Goal: Information Seeking & Learning: Understand process/instructions

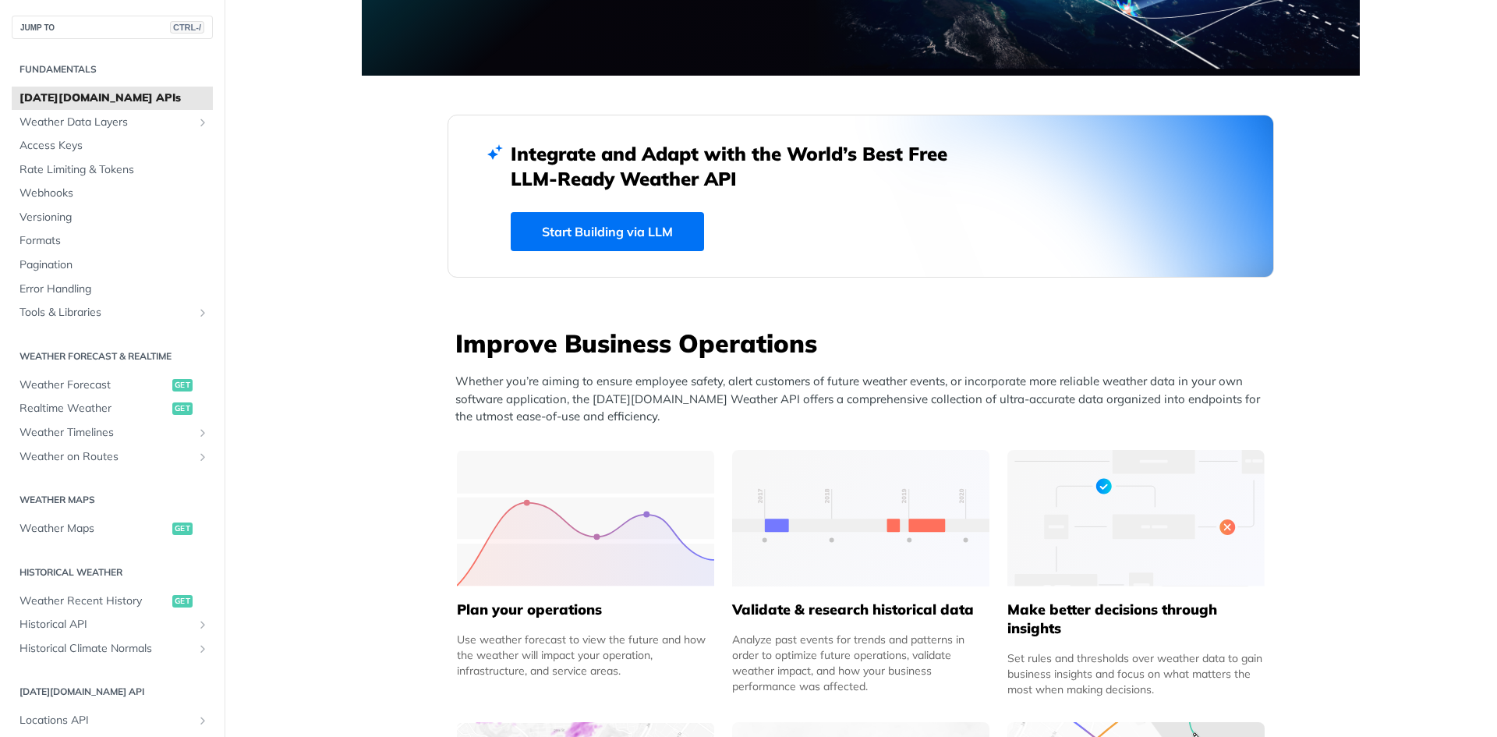
scroll to position [319, 0]
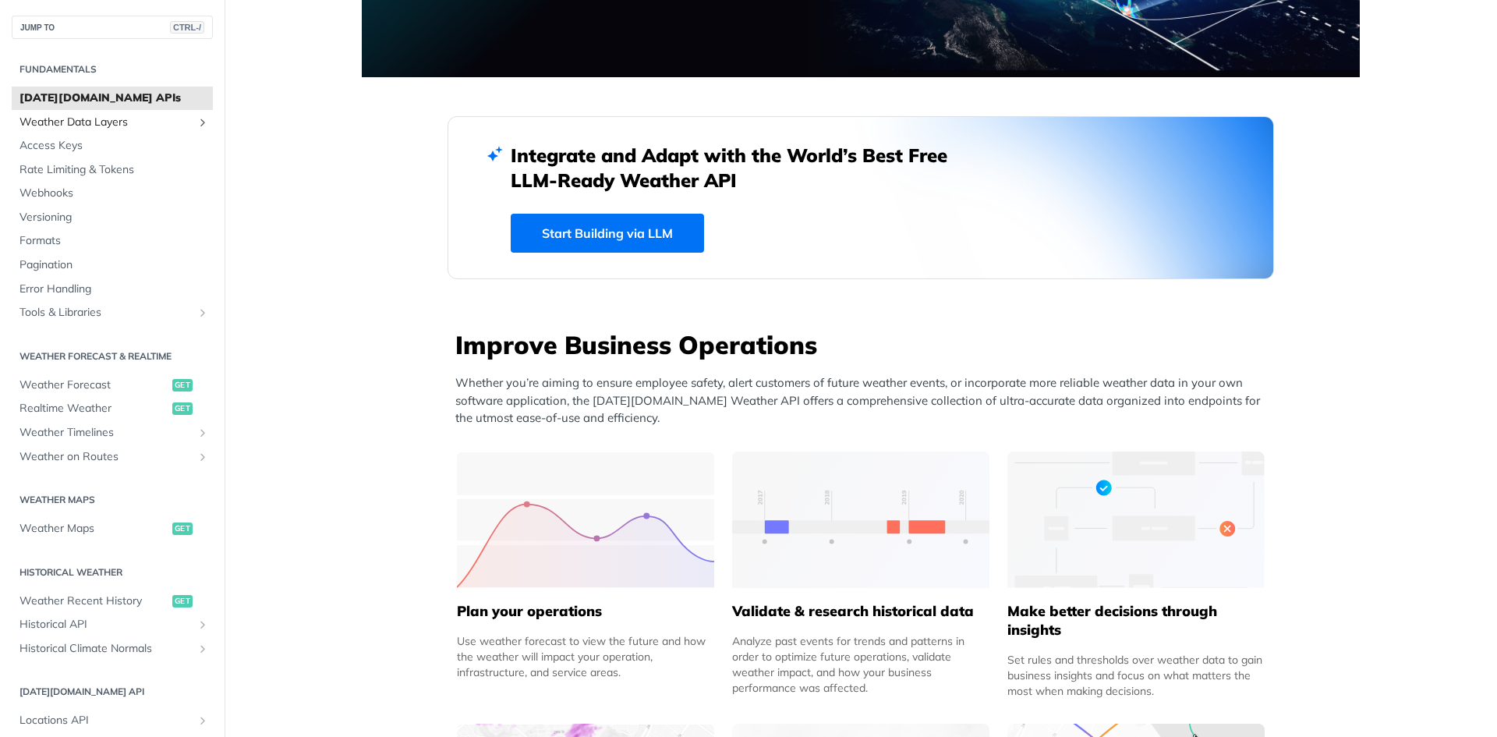
click at [126, 123] on span "Weather Data Layers" at bounding box center [105, 123] width 173 height 16
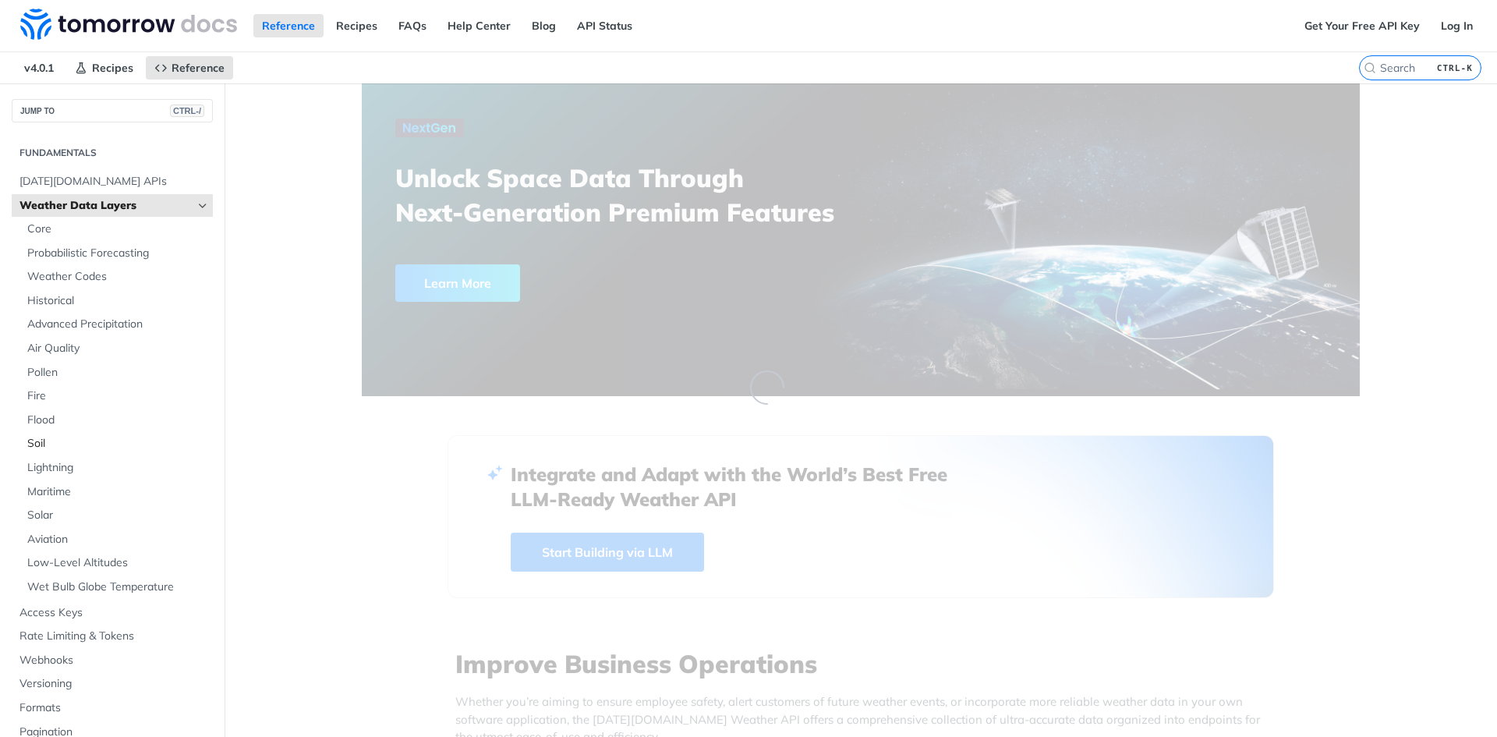
click at [38, 443] on span "Soil" at bounding box center [118, 444] width 182 height 16
click at [65, 451] on span "Soil" at bounding box center [118, 444] width 182 height 16
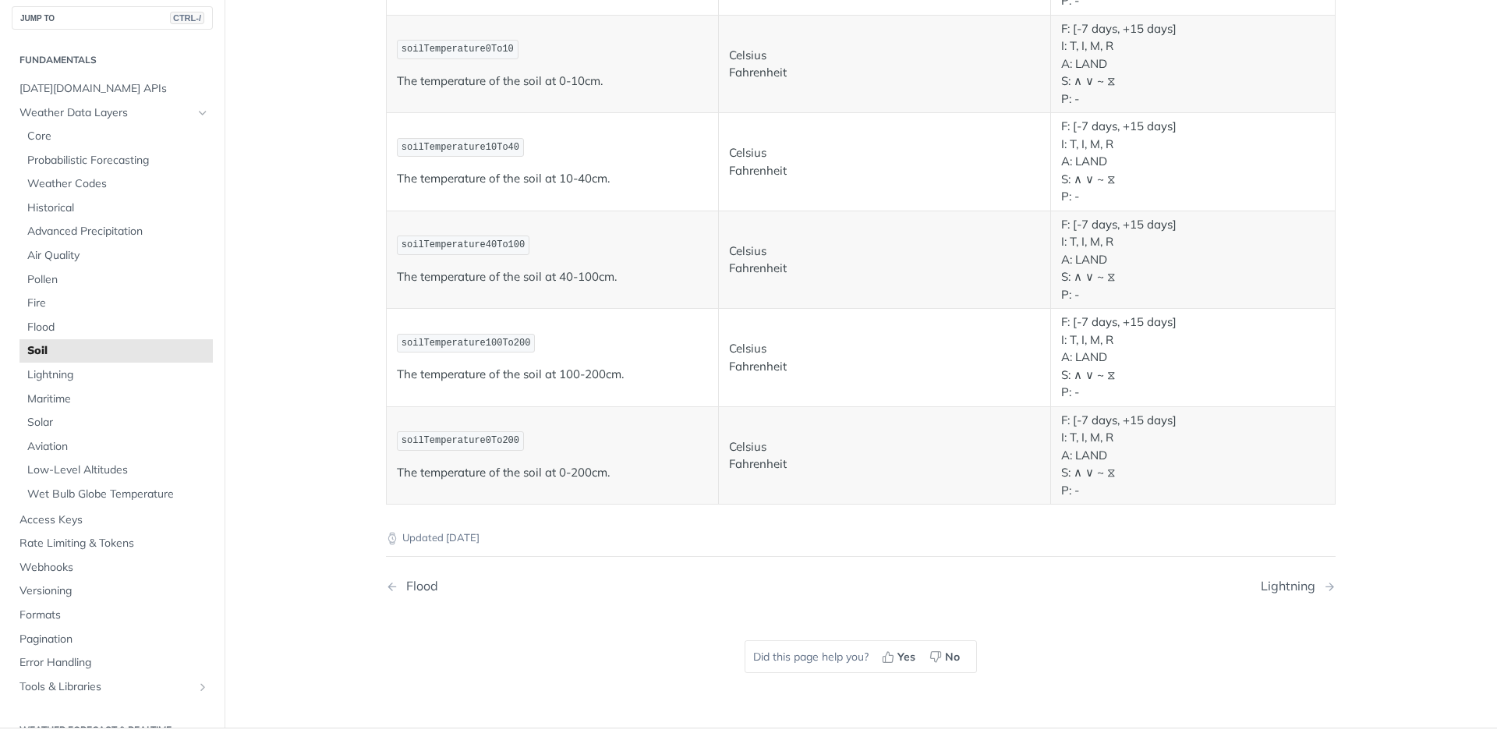
scroll to position [788, 0]
click at [43, 351] on span "Soil" at bounding box center [118, 351] width 182 height 16
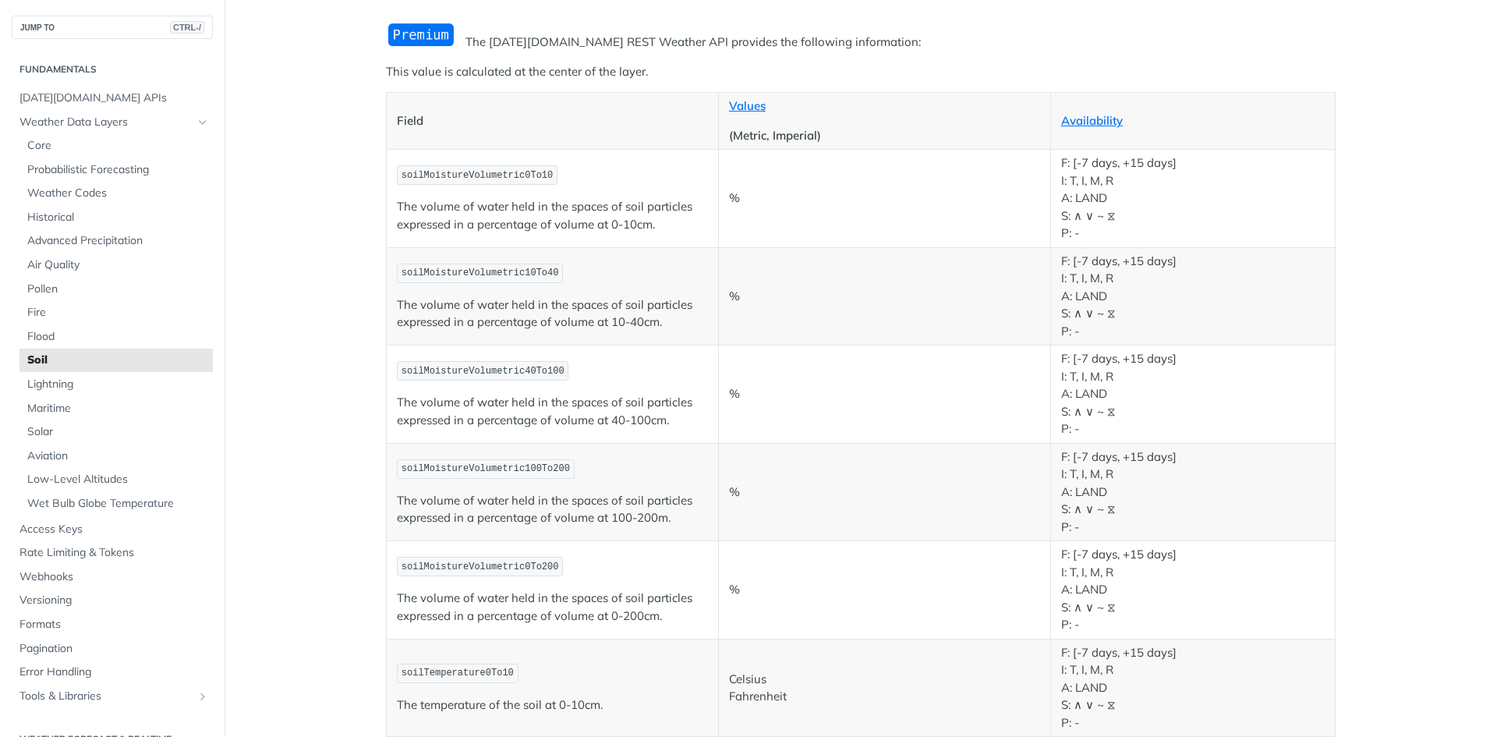
scroll to position [371, 0]
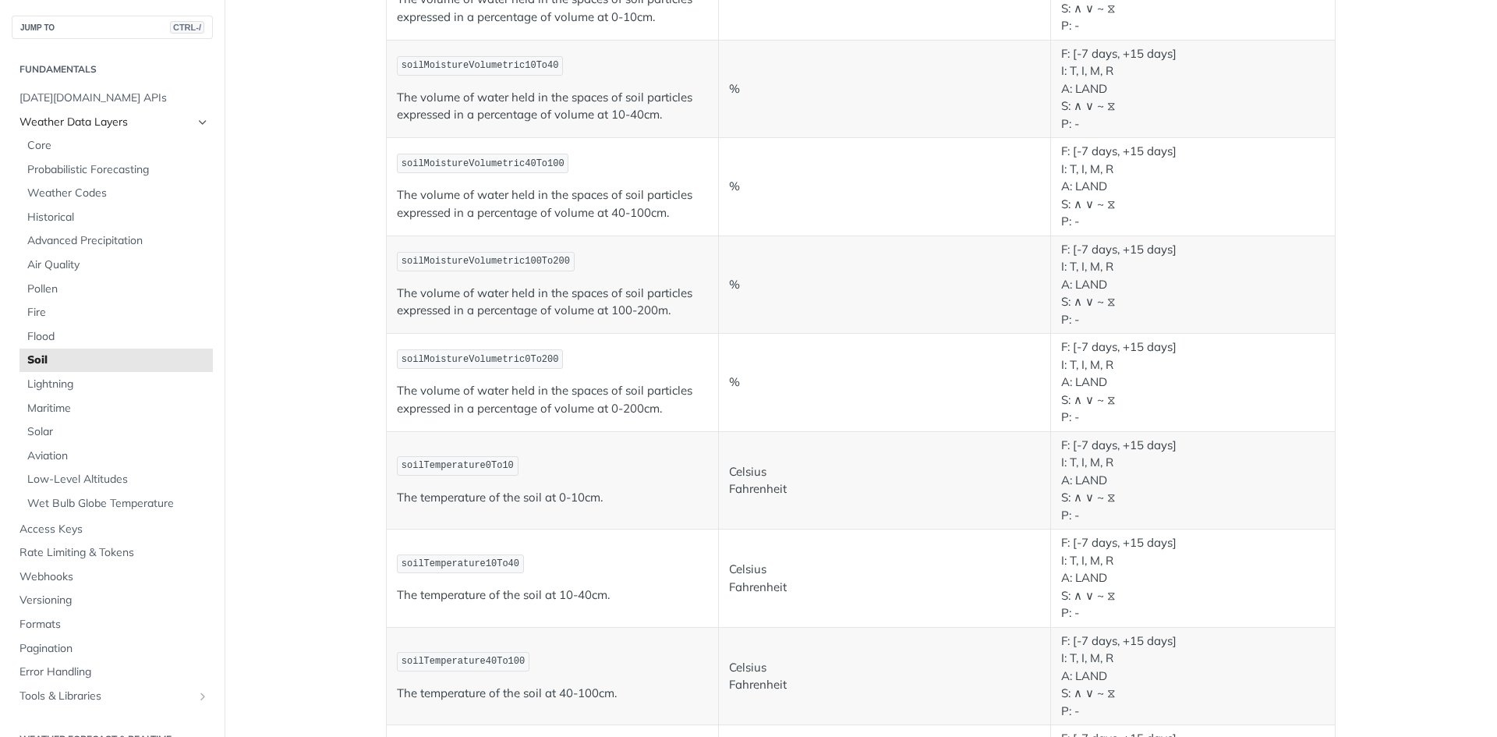
click at [198, 119] on link "Weather Data Layers" at bounding box center [112, 122] width 201 height 23
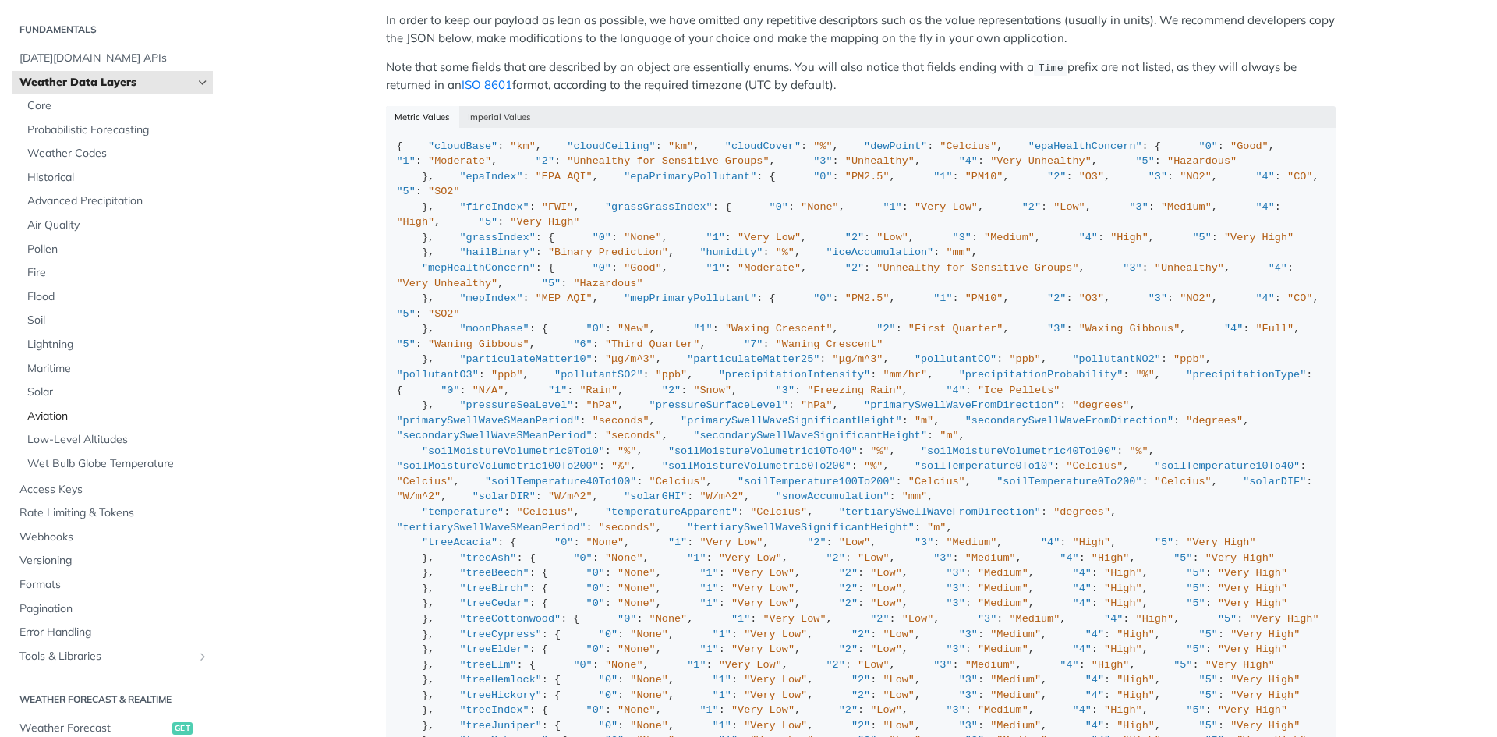
scroll to position [1449, 0]
click at [32, 322] on span "Soil" at bounding box center [118, 321] width 182 height 16
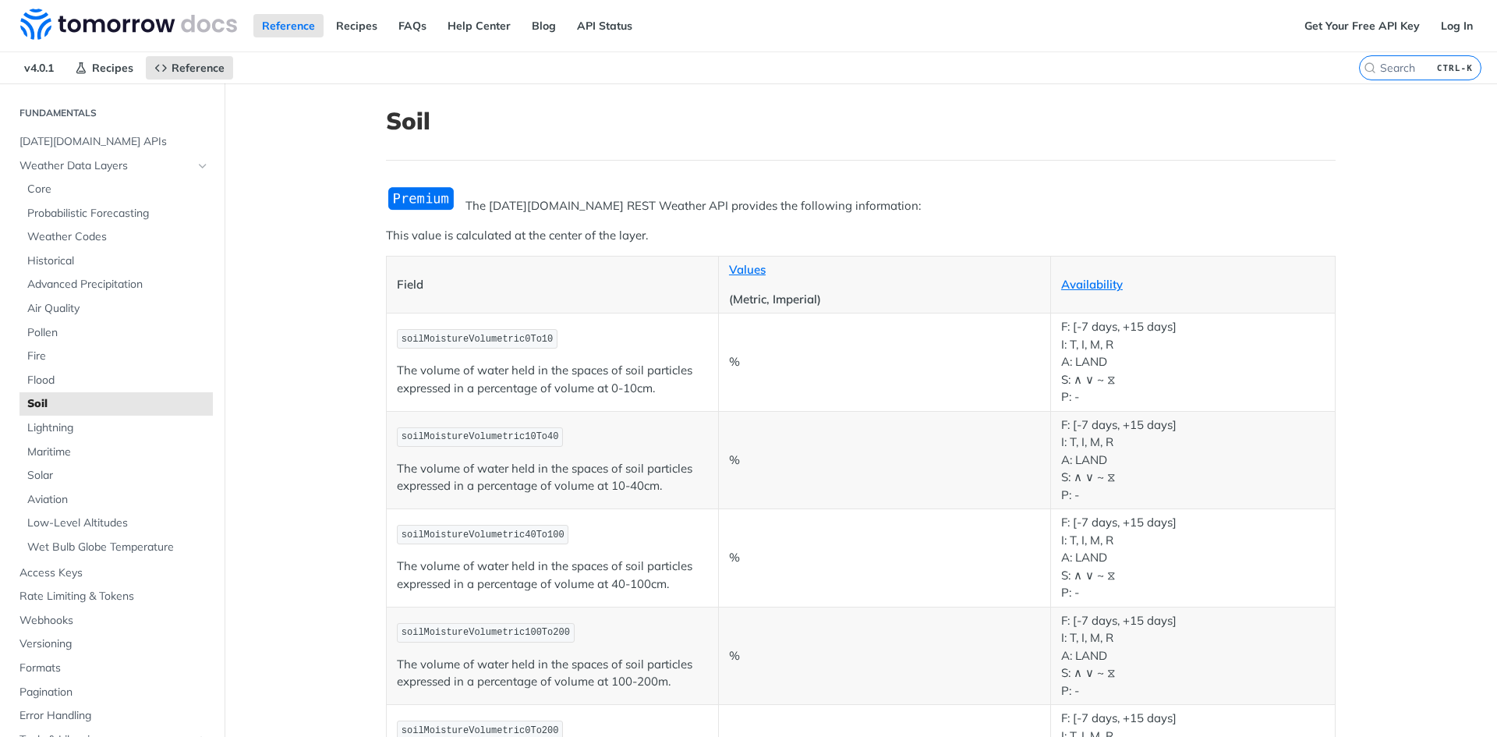
scroll to position [53, 0]
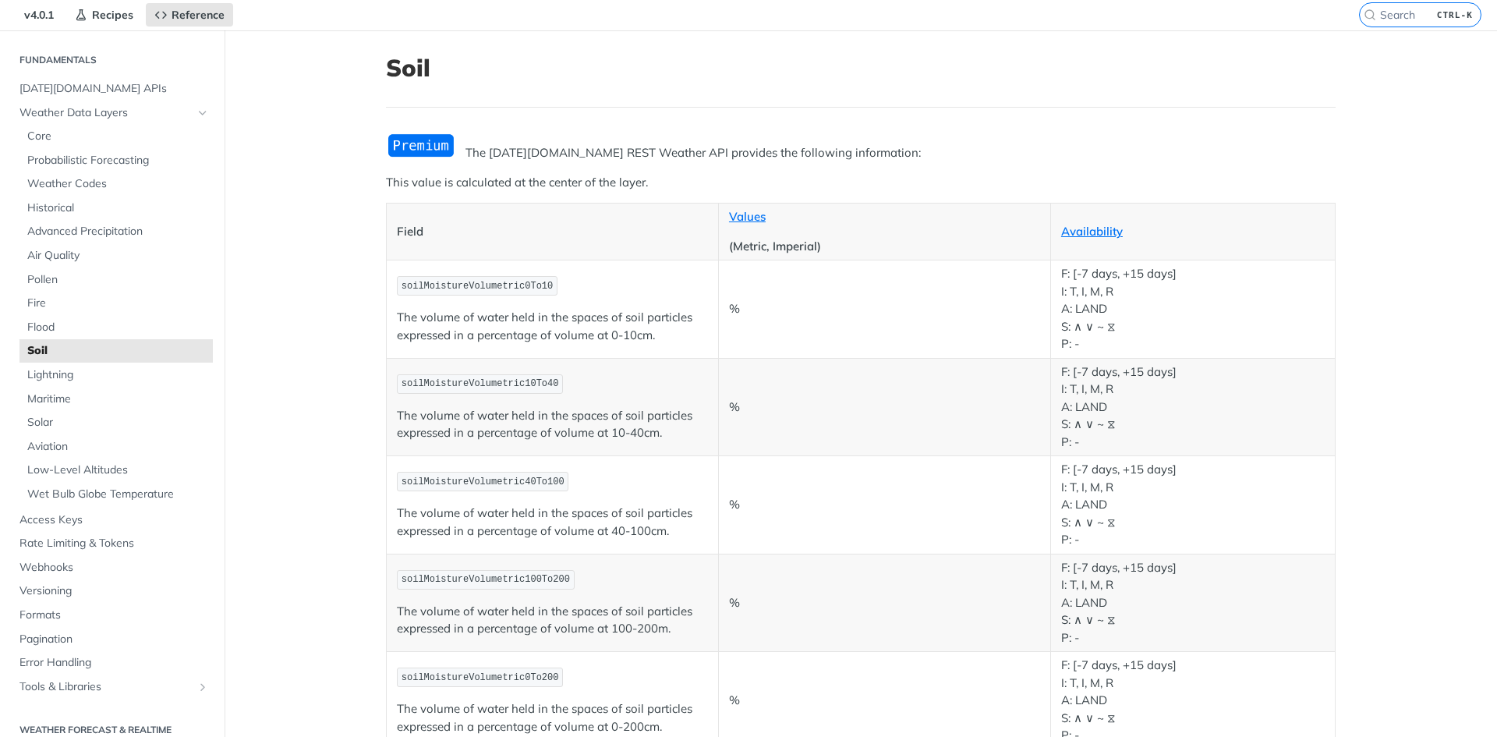
click at [468, 285] on span "soilMoistureVolumetric0To10" at bounding box center [477, 286] width 151 height 11
copy span "soilMoistureVolumetric0To10"
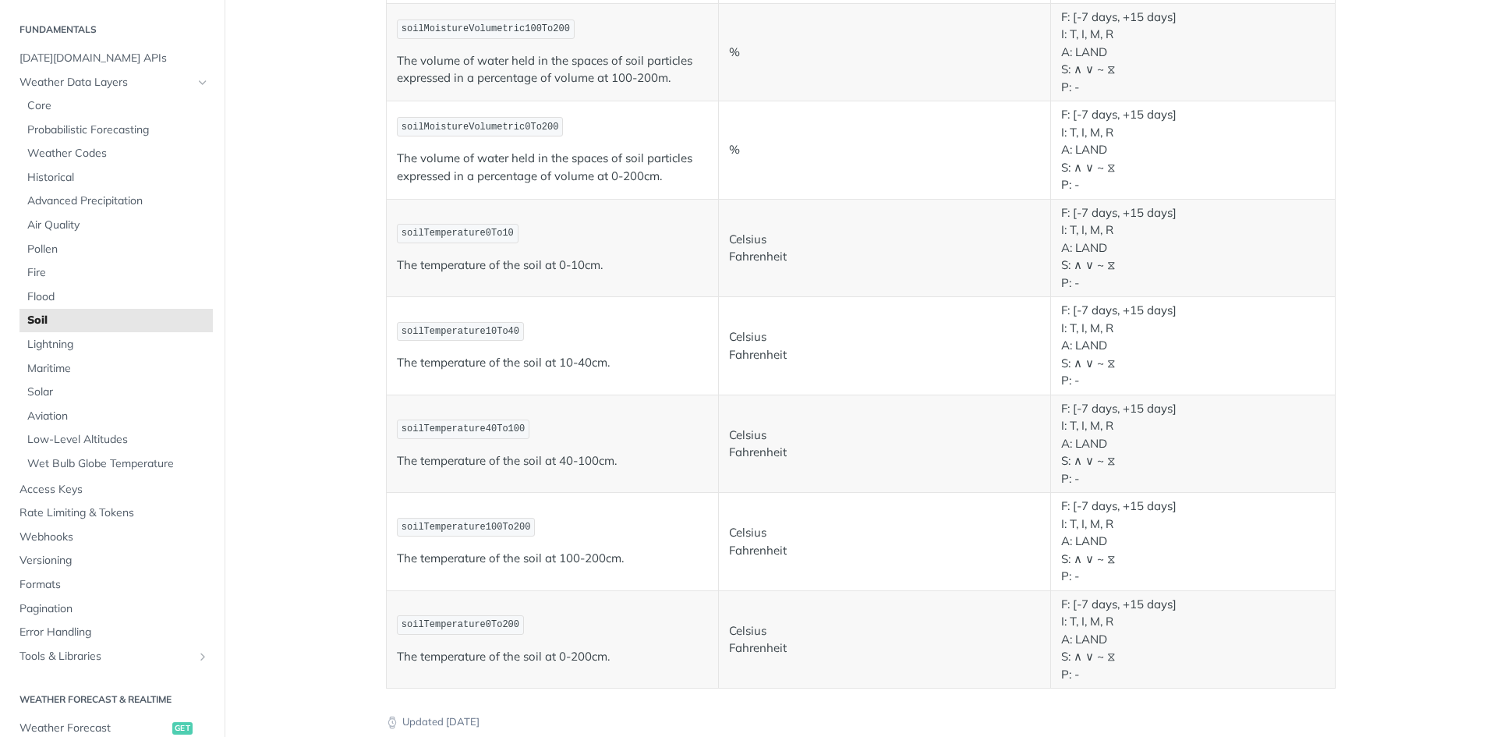
scroll to position [603, 0]
click at [465, 232] on span "soilTemperature0To10" at bounding box center [458, 233] width 112 height 11
copy span "soilTemperature0To10"
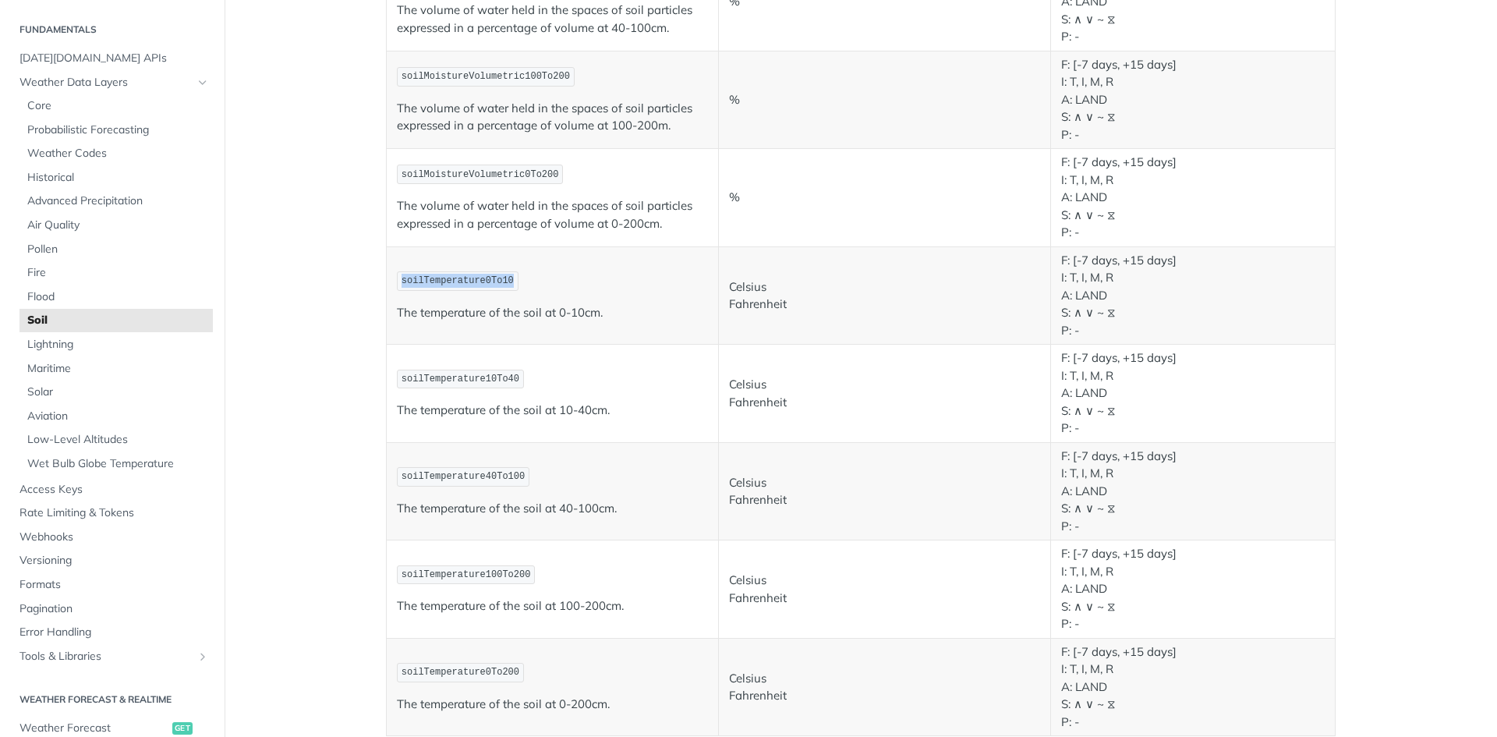
scroll to position [550, 0]
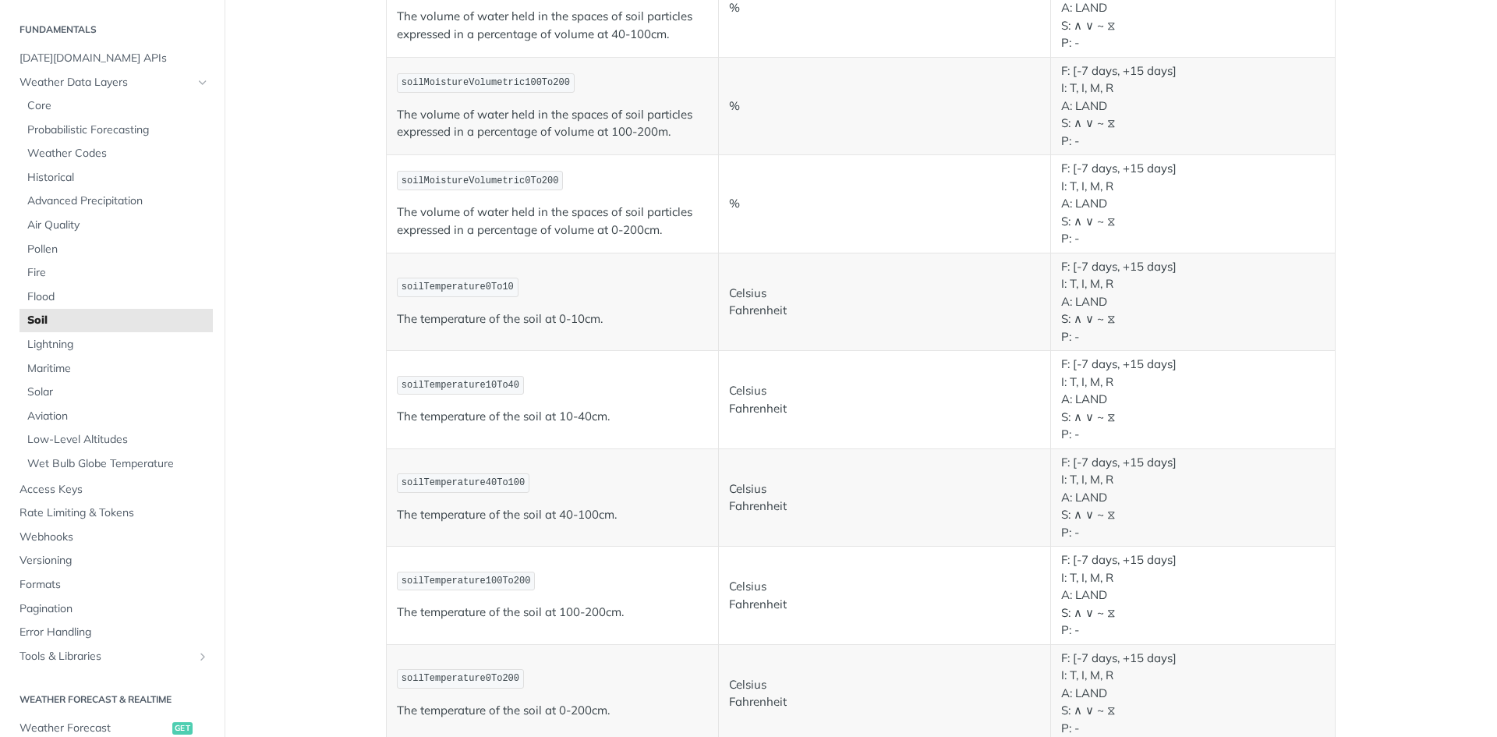
click at [509, 182] on span "soilMoistureVolumetric0To200" at bounding box center [480, 180] width 157 height 11
copy span "soilMoistureVolumetric0To200"
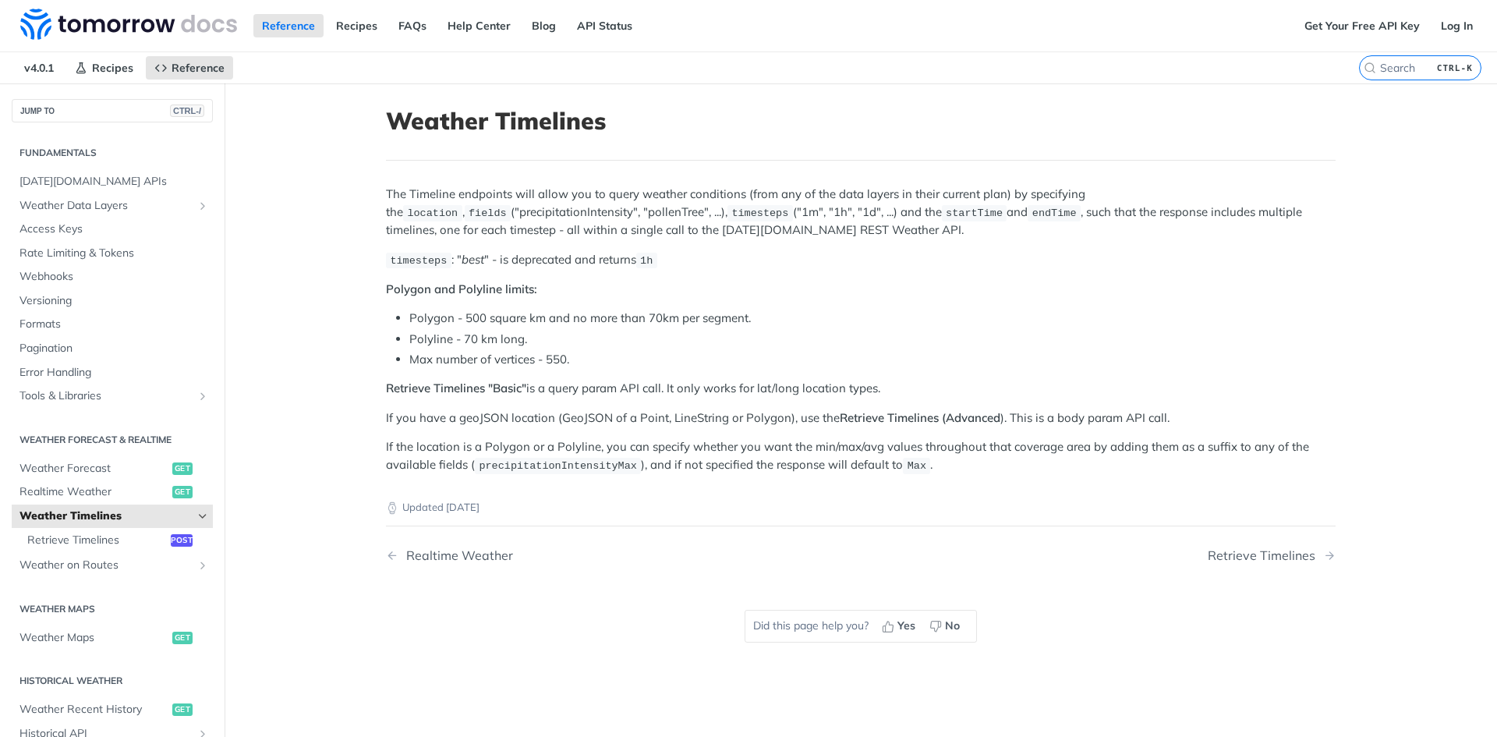
click at [1099, 326] on li "Polygon - 500 square km and no more than 70km per segment." at bounding box center [872, 319] width 926 height 18
click at [117, 534] on span "Retrieve Timelines" at bounding box center [97, 541] width 140 height 16
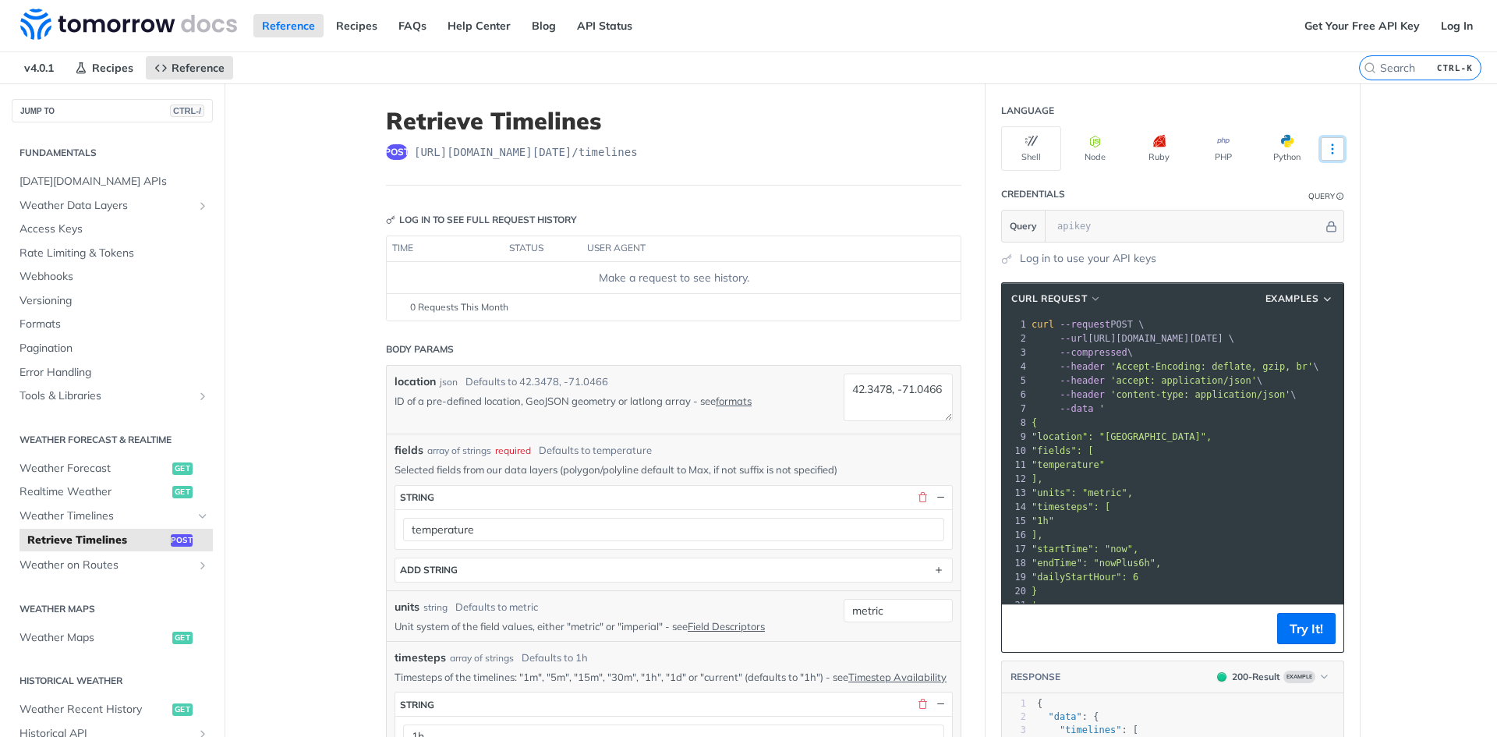
click at [1330, 148] on icon "More ellipsis" at bounding box center [1332, 149] width 14 height 14
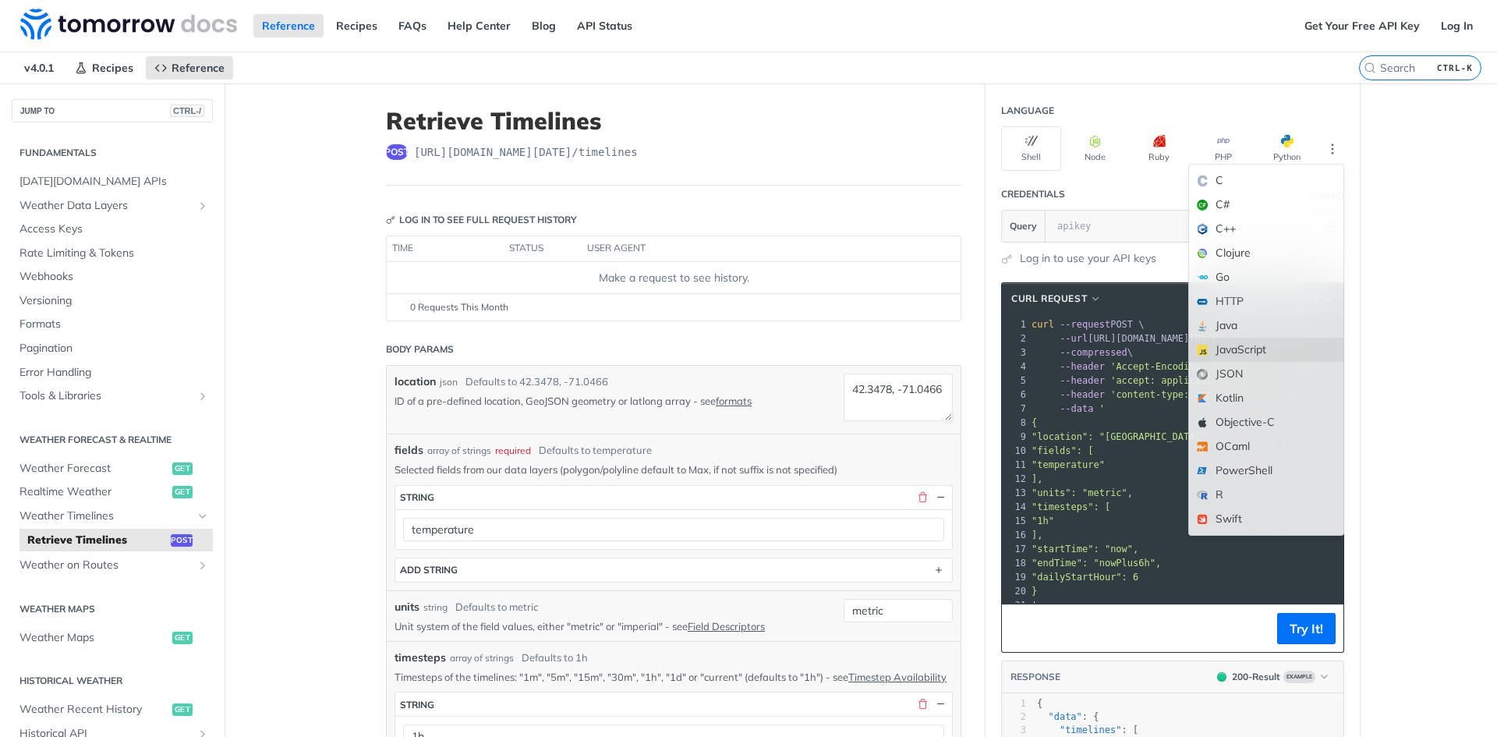
click at [1232, 347] on div "JavaScript" at bounding box center [1266, 350] width 154 height 24
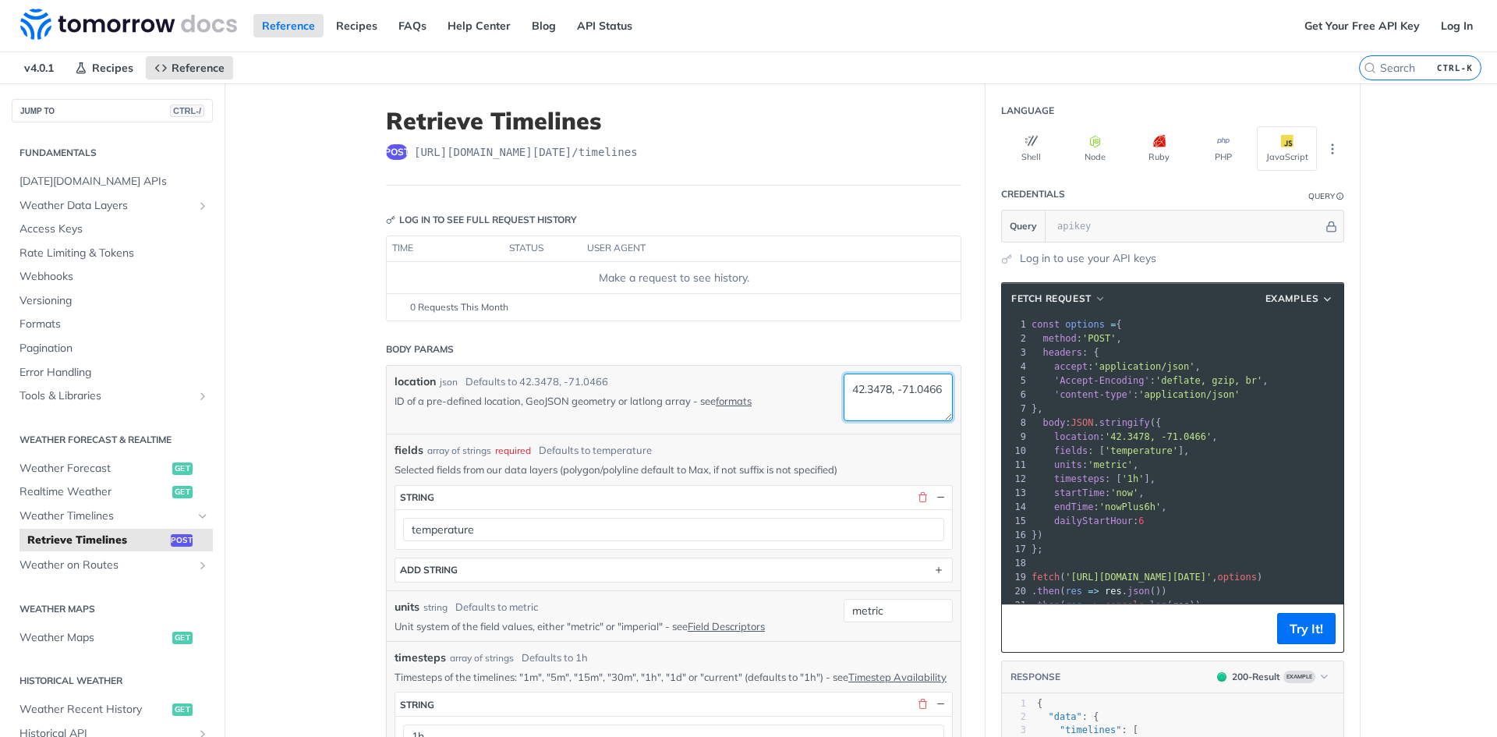
click at [886, 386] on textarea "42.3478, -71.0466" at bounding box center [898, 397] width 109 height 48
click at [924, 386] on textarea "42.3478, -71.0466" at bounding box center [898, 397] width 109 height 48
click at [935, 390] on textarea "42.3478, -71.0466" at bounding box center [898, 397] width 109 height 48
type textarea "4"
type textarea "india"
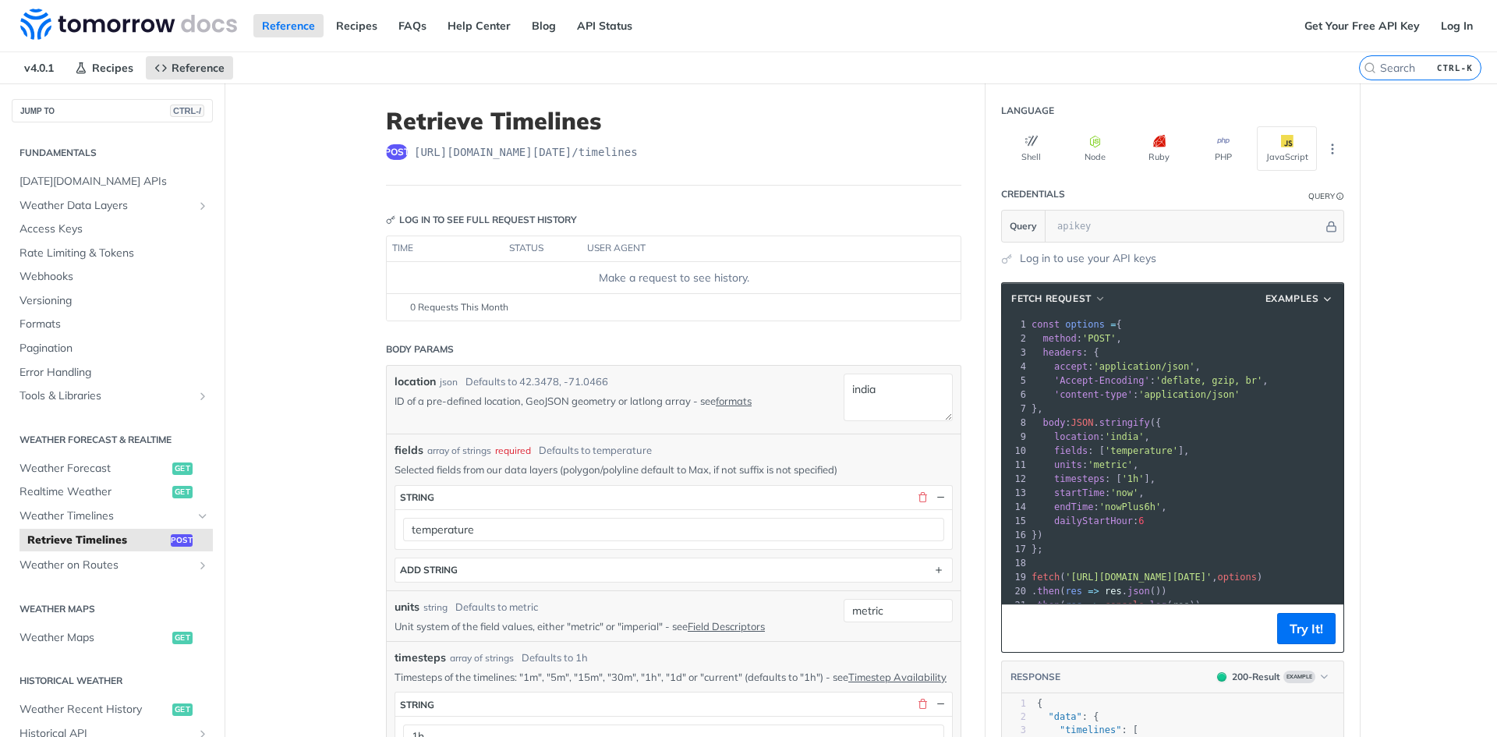
click at [777, 341] on header "Body Params" at bounding box center [673, 349] width 575 height 31
click at [904, 401] on textarea "india" at bounding box center [898, 397] width 109 height 48
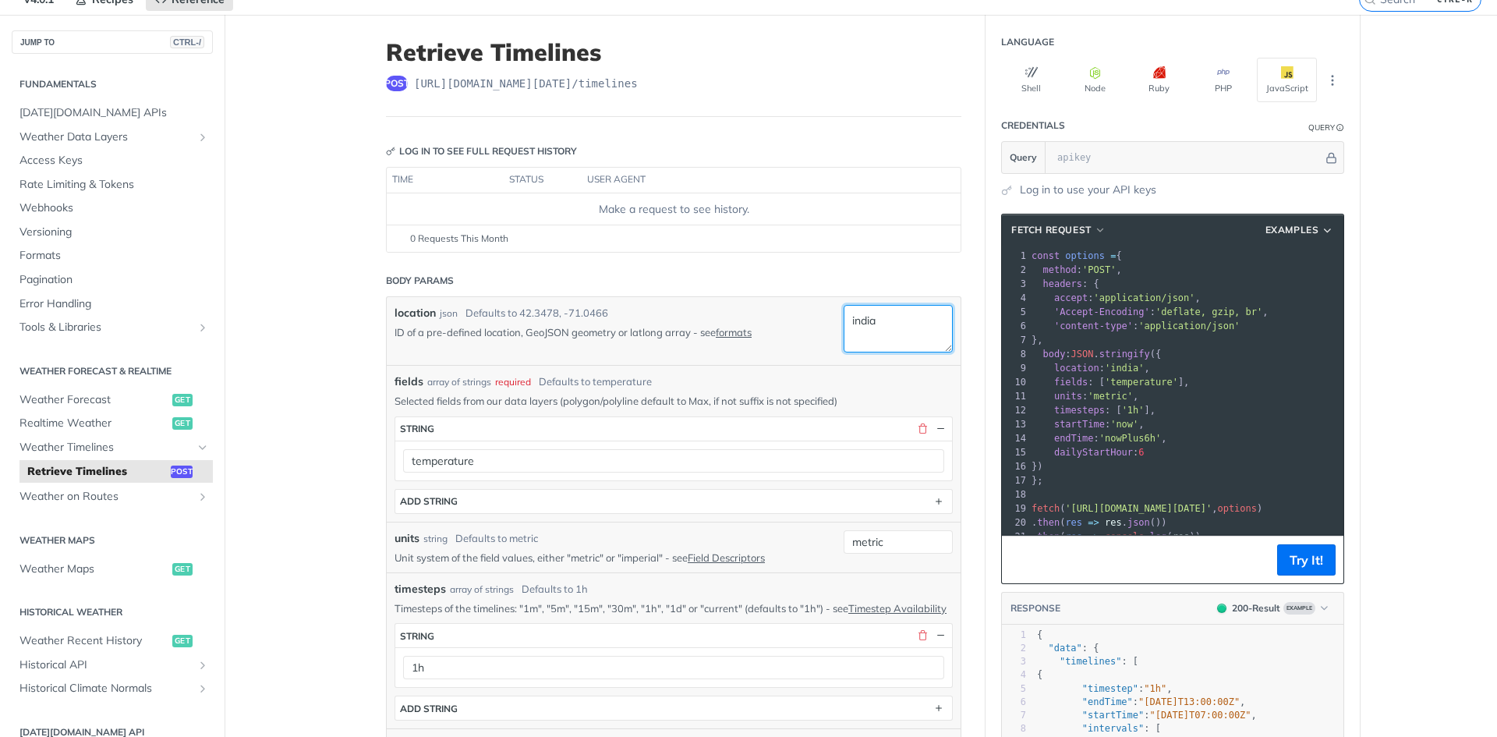
scroll to position [69, 0]
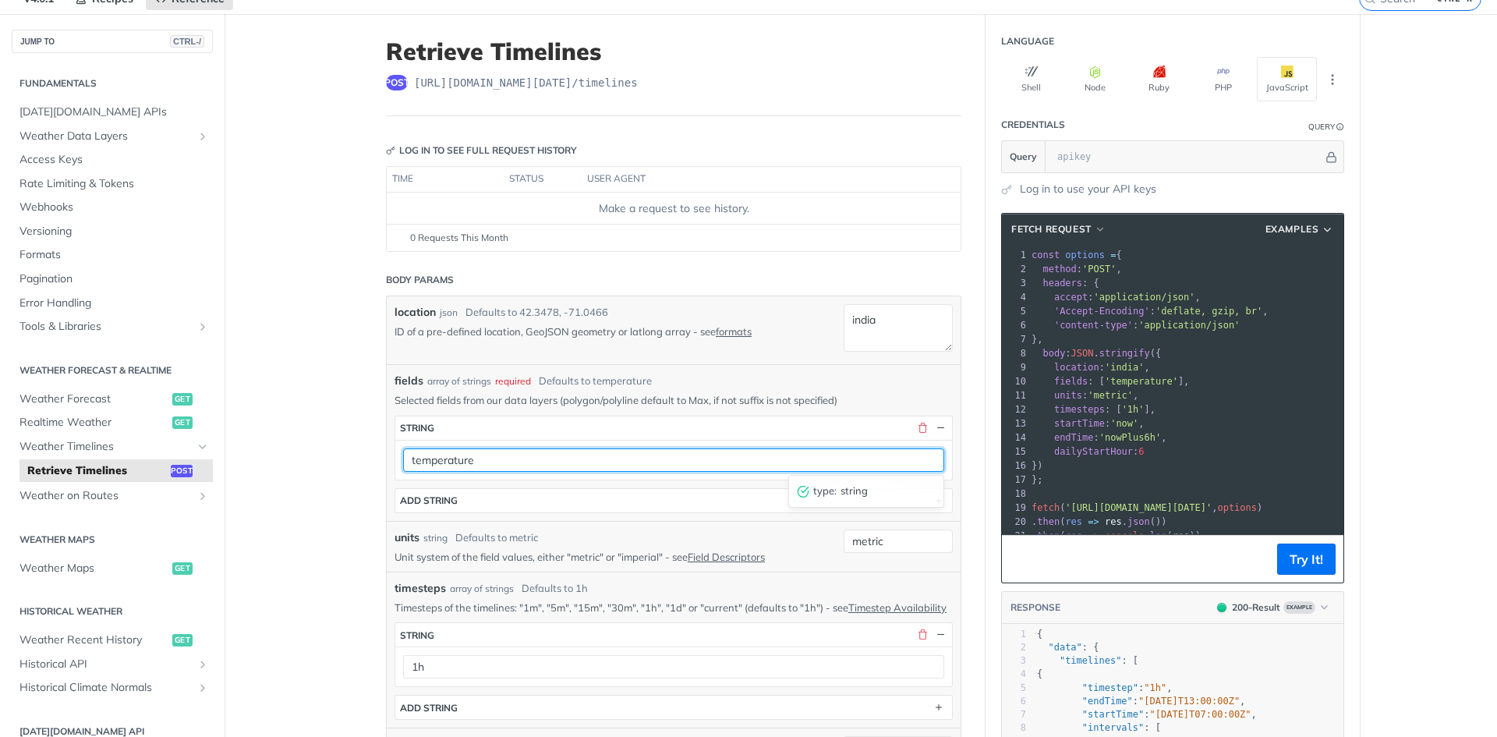
click at [534, 458] on input "temperature" at bounding box center [673, 459] width 541 height 23
paste input "soilMoistureVolumetric0To10"
type input "soilMoistureVolumetric0To10"
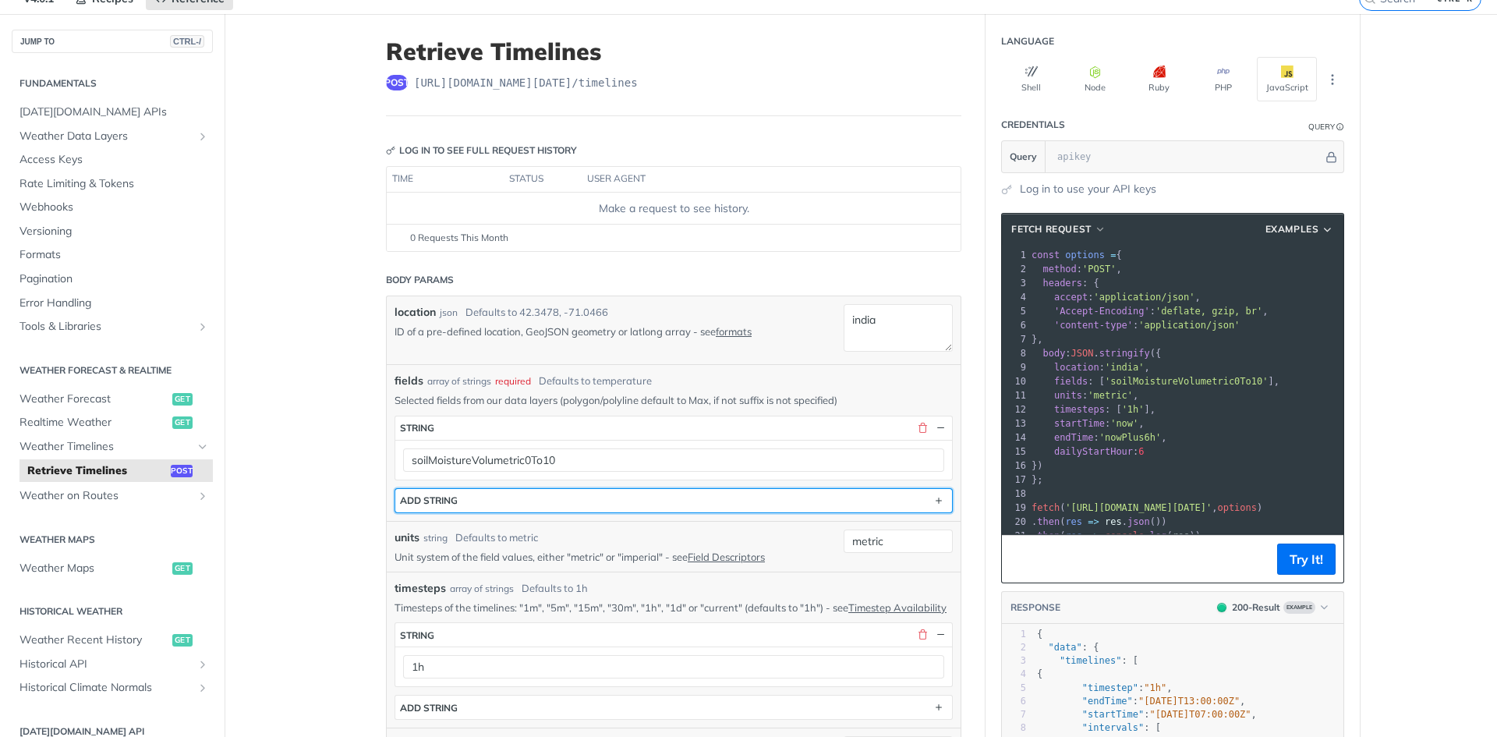
click at [762, 494] on button "ADD string" at bounding box center [673, 500] width 557 height 23
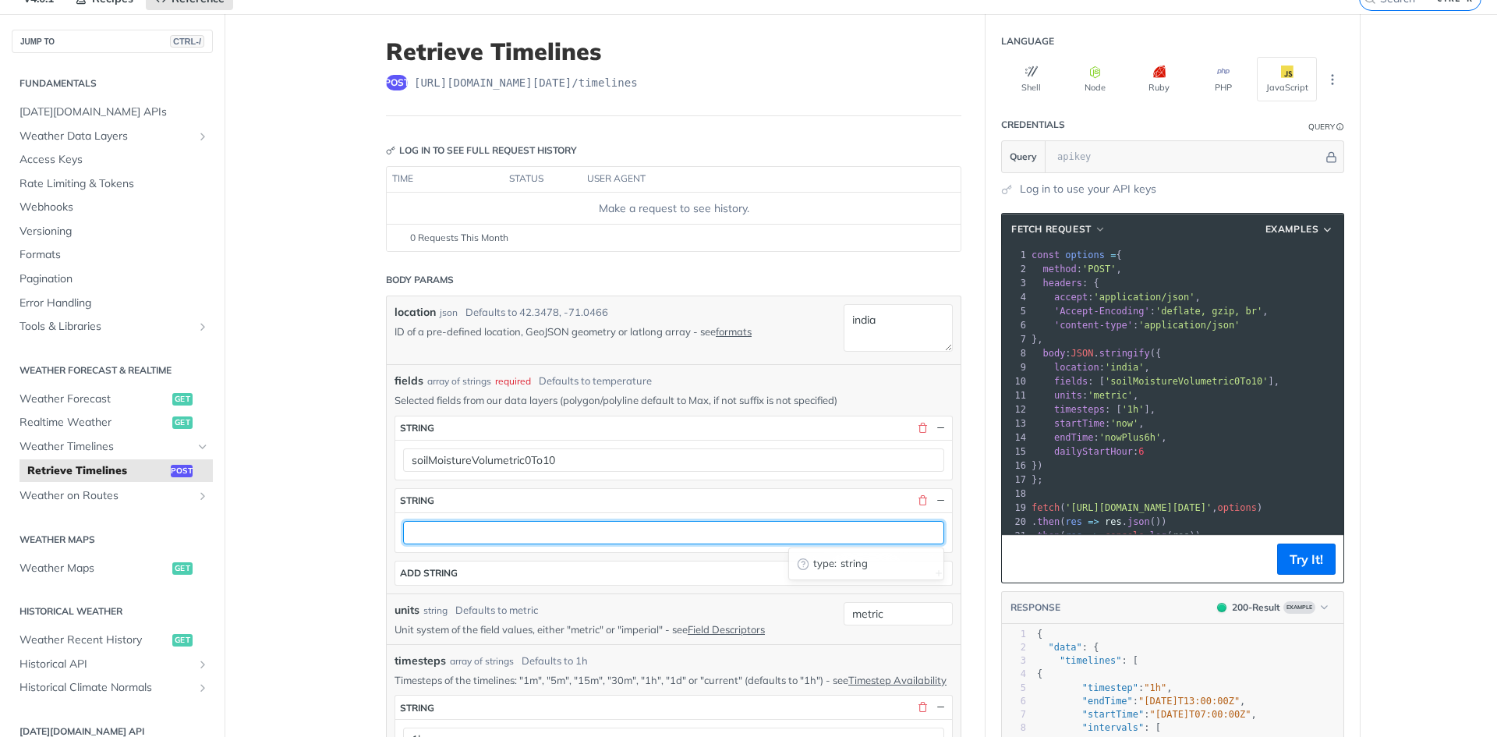
click at [453, 535] on input "text" at bounding box center [673, 532] width 541 height 23
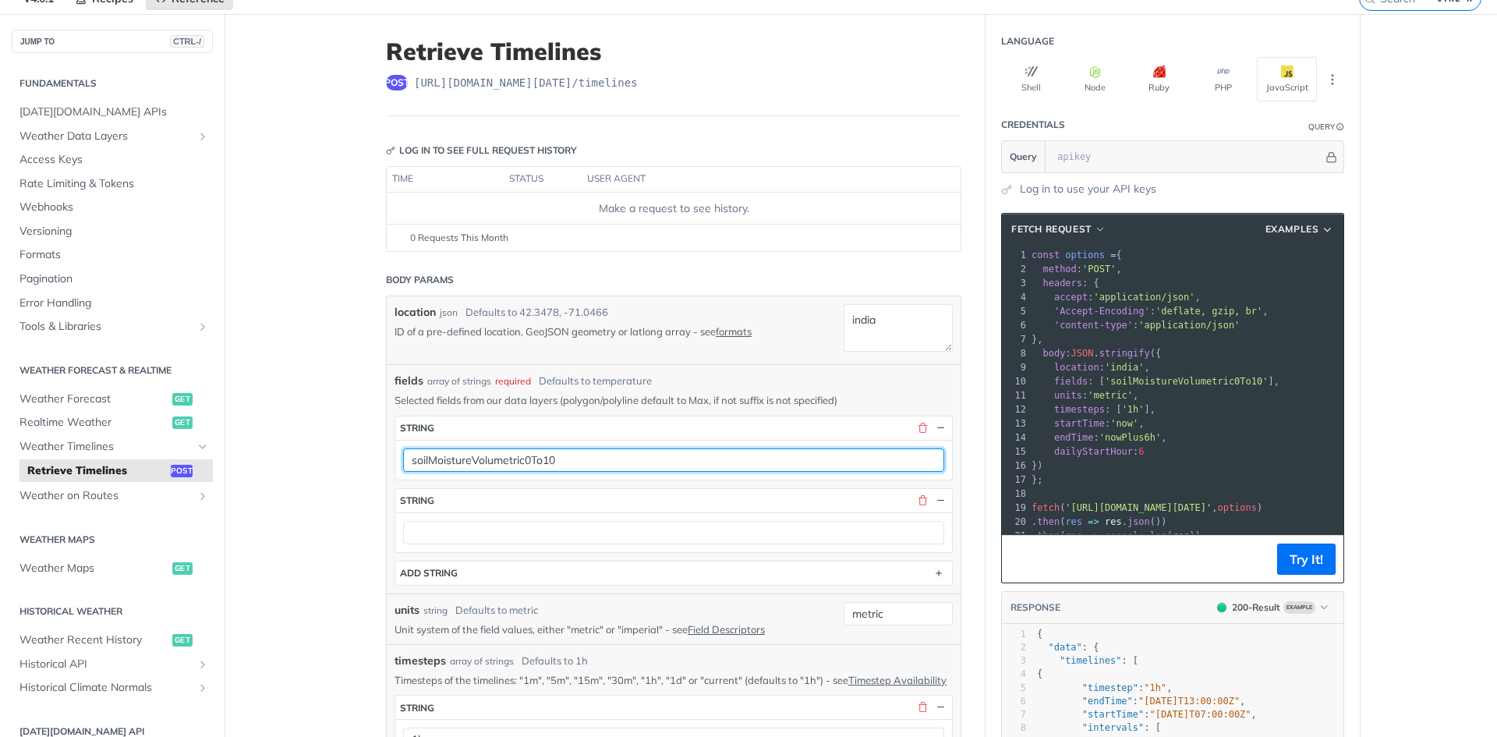
click at [466, 459] on input "soilMoistureVolumetric0To10" at bounding box center [673, 459] width 541 height 23
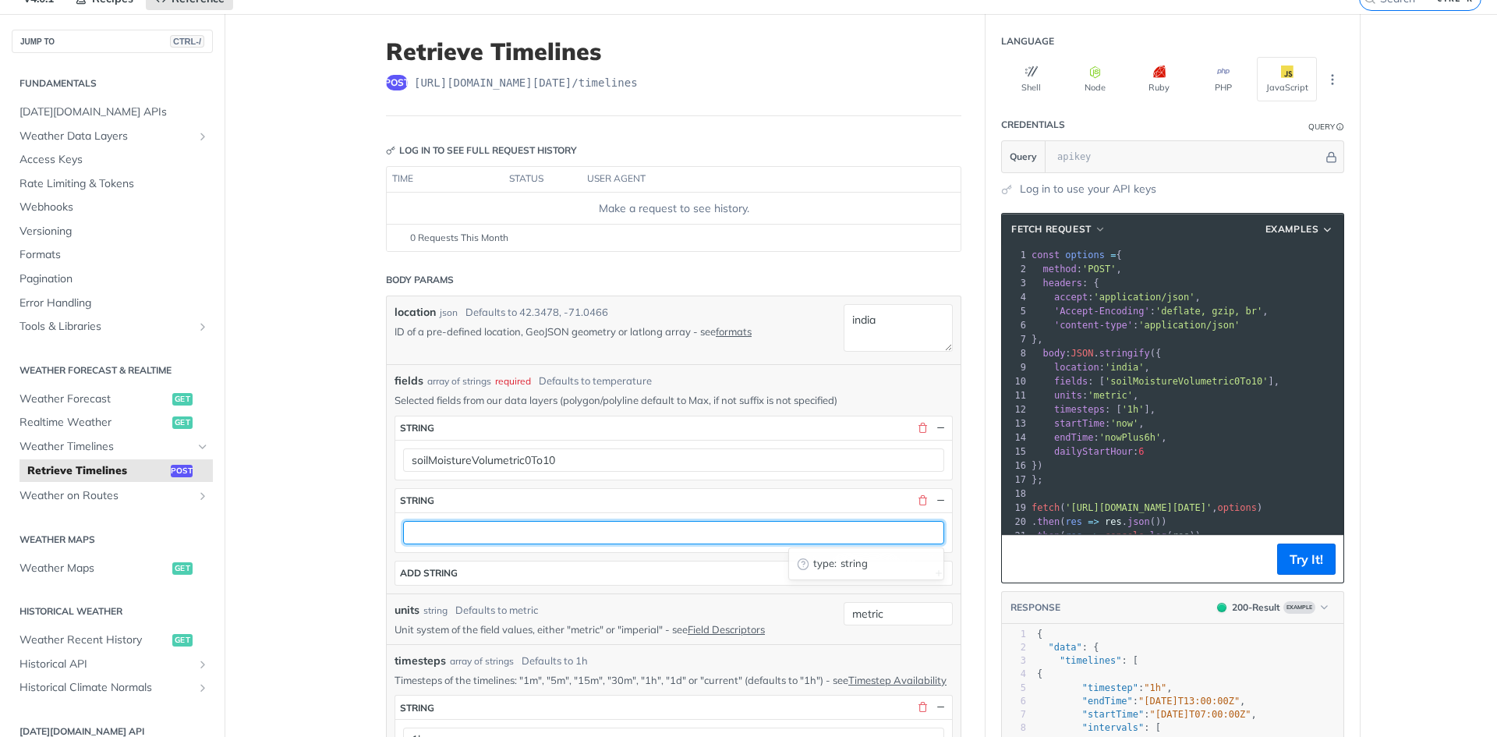
click at [478, 532] on input "text" at bounding box center [673, 532] width 541 height 23
paste input "soilMoistureVolumetric0To10"
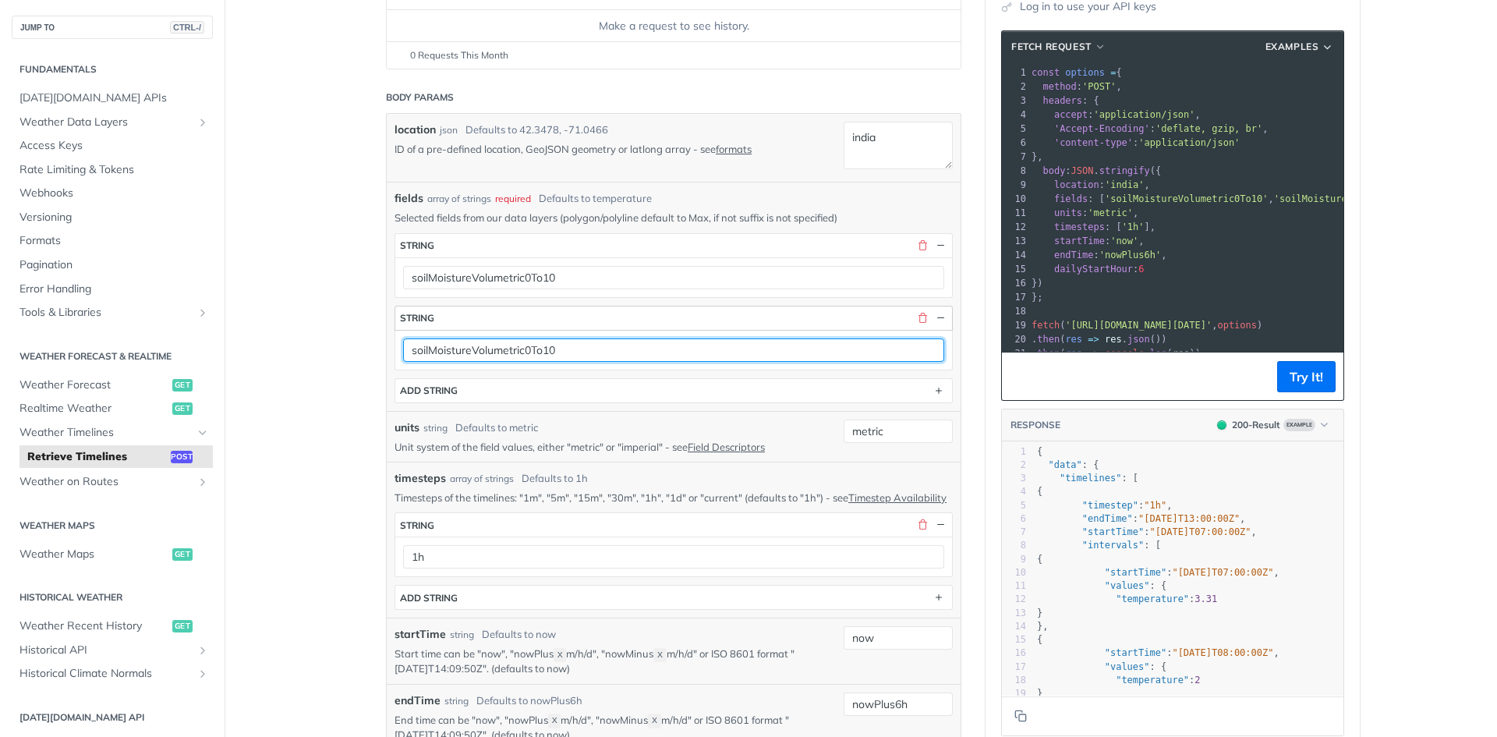
scroll to position [252, 0]
click at [505, 345] on input "soilMoistureVolumetric0To10" at bounding box center [673, 349] width 541 height 23
paste input "Temperature"
type input "soilTemperature0To10"
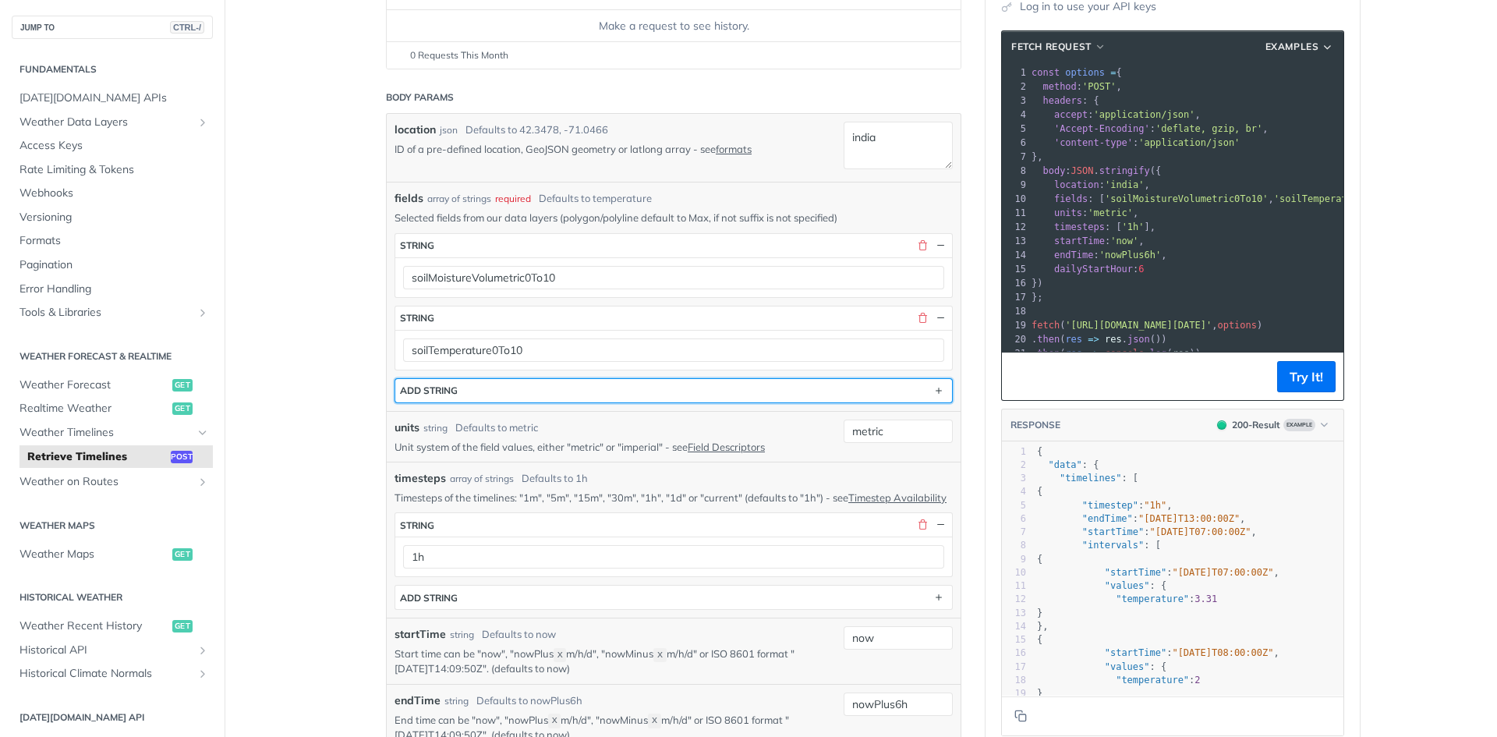
click at [479, 389] on button "ADD string" at bounding box center [673, 390] width 557 height 23
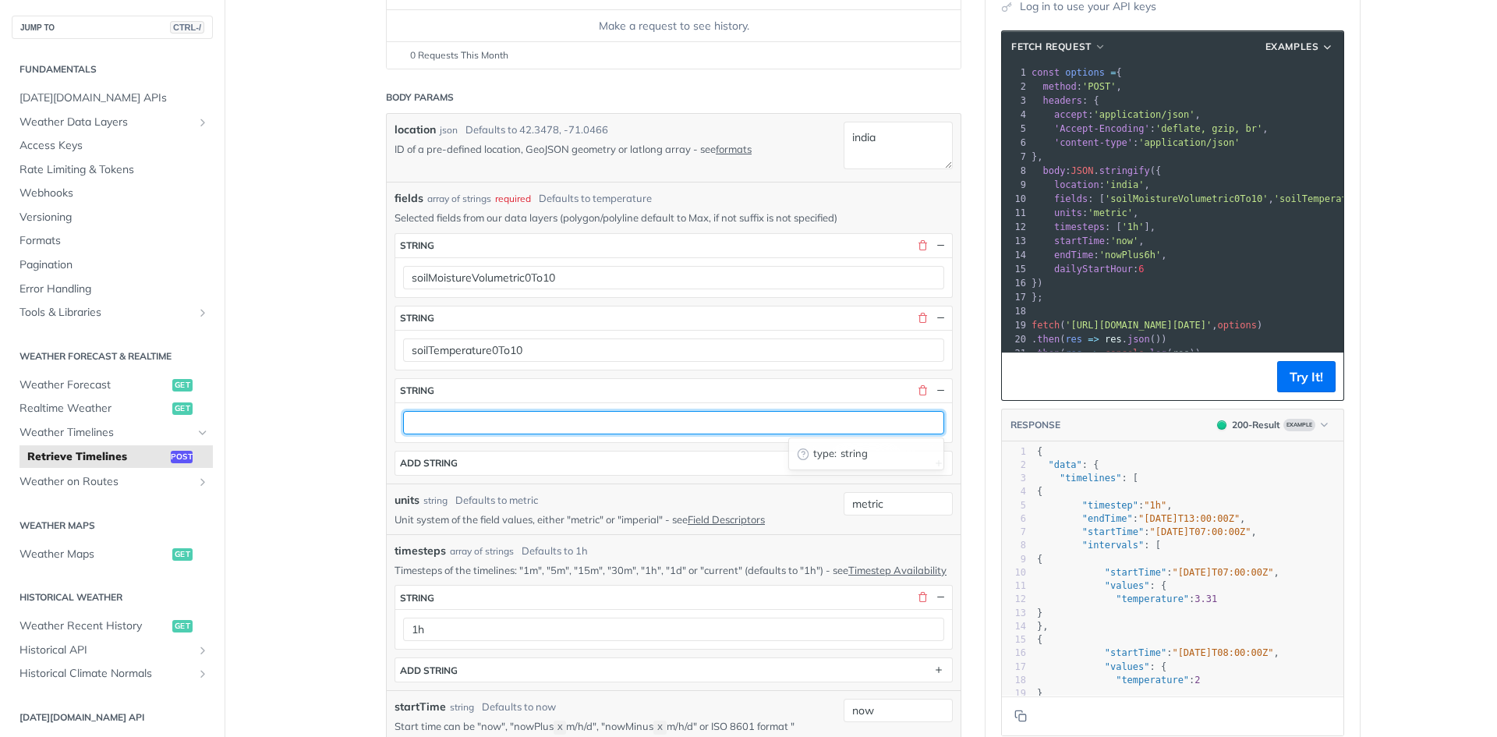
click at [475, 424] on input "text" at bounding box center [673, 422] width 541 height 23
click at [482, 419] on input "text" at bounding box center [673, 422] width 541 height 23
paste input "soilMoistureVolumetric0To200"
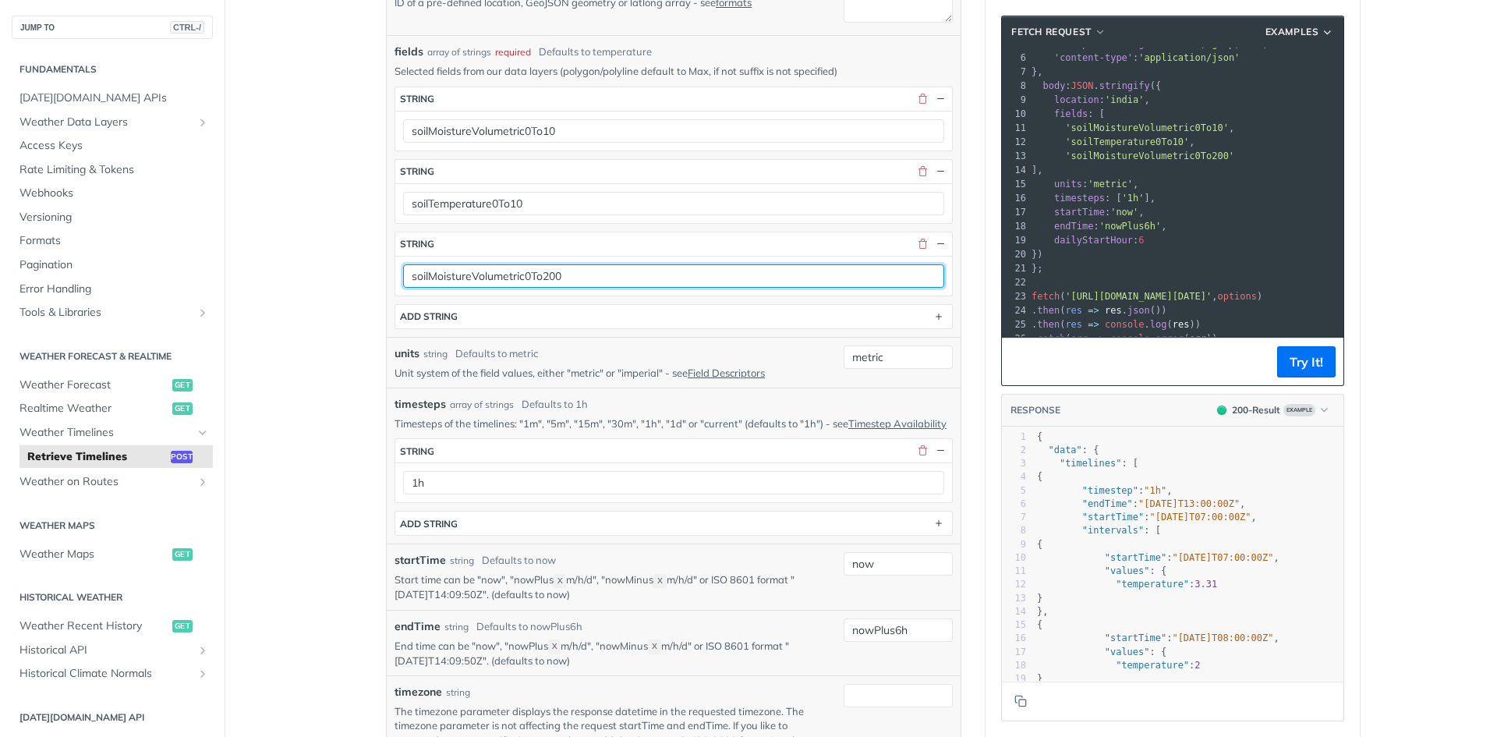
scroll to position [0, 0]
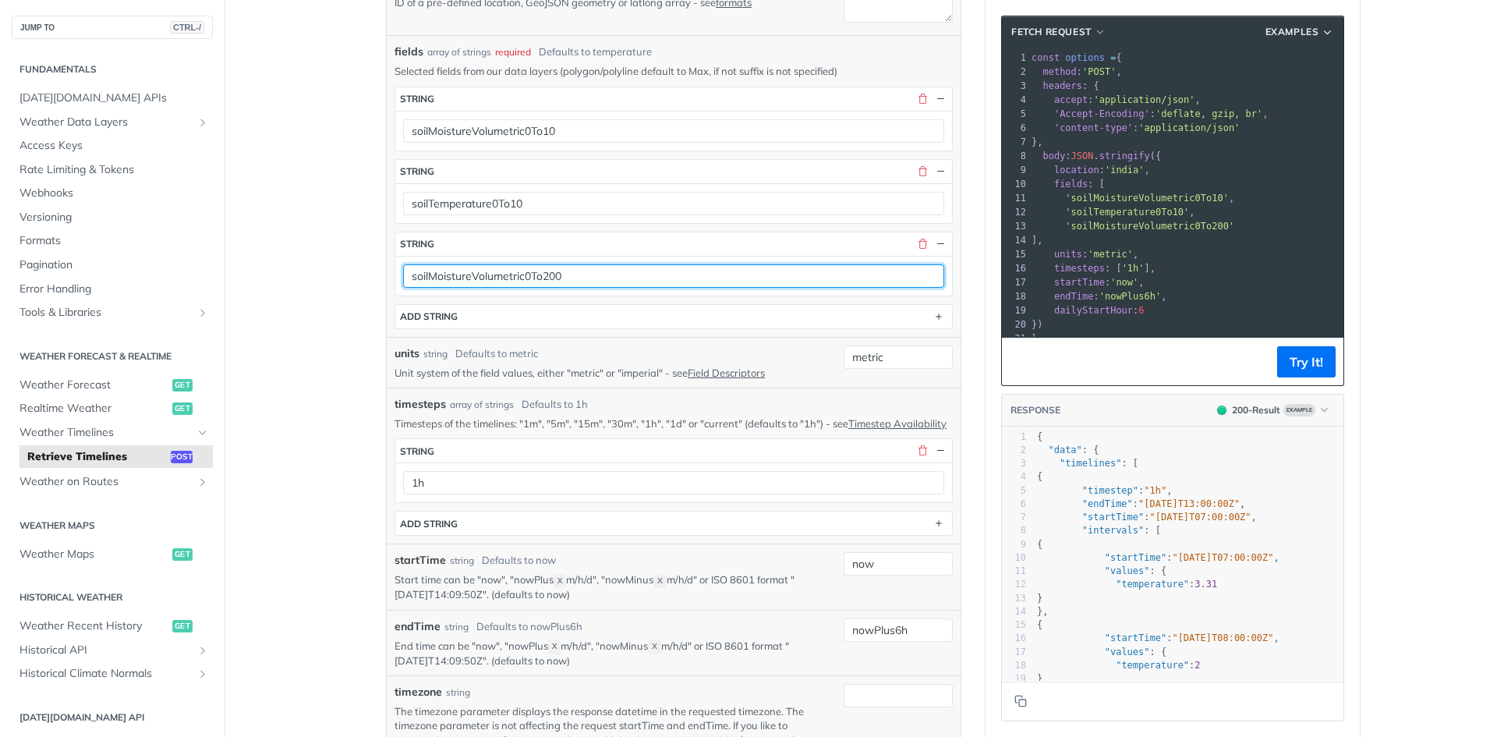
type input "soilMoistureVolumetric0To200"
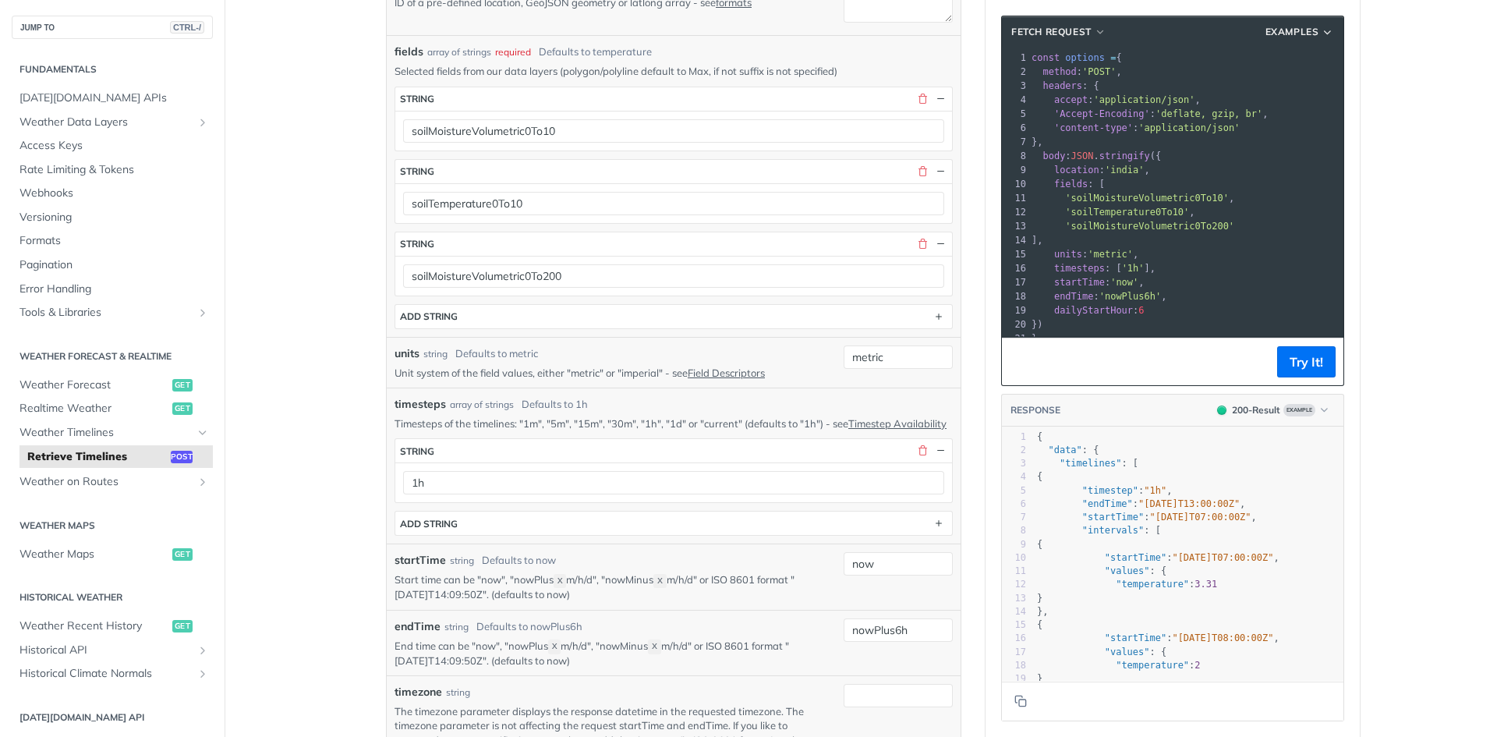
scroll to position [82, 0]
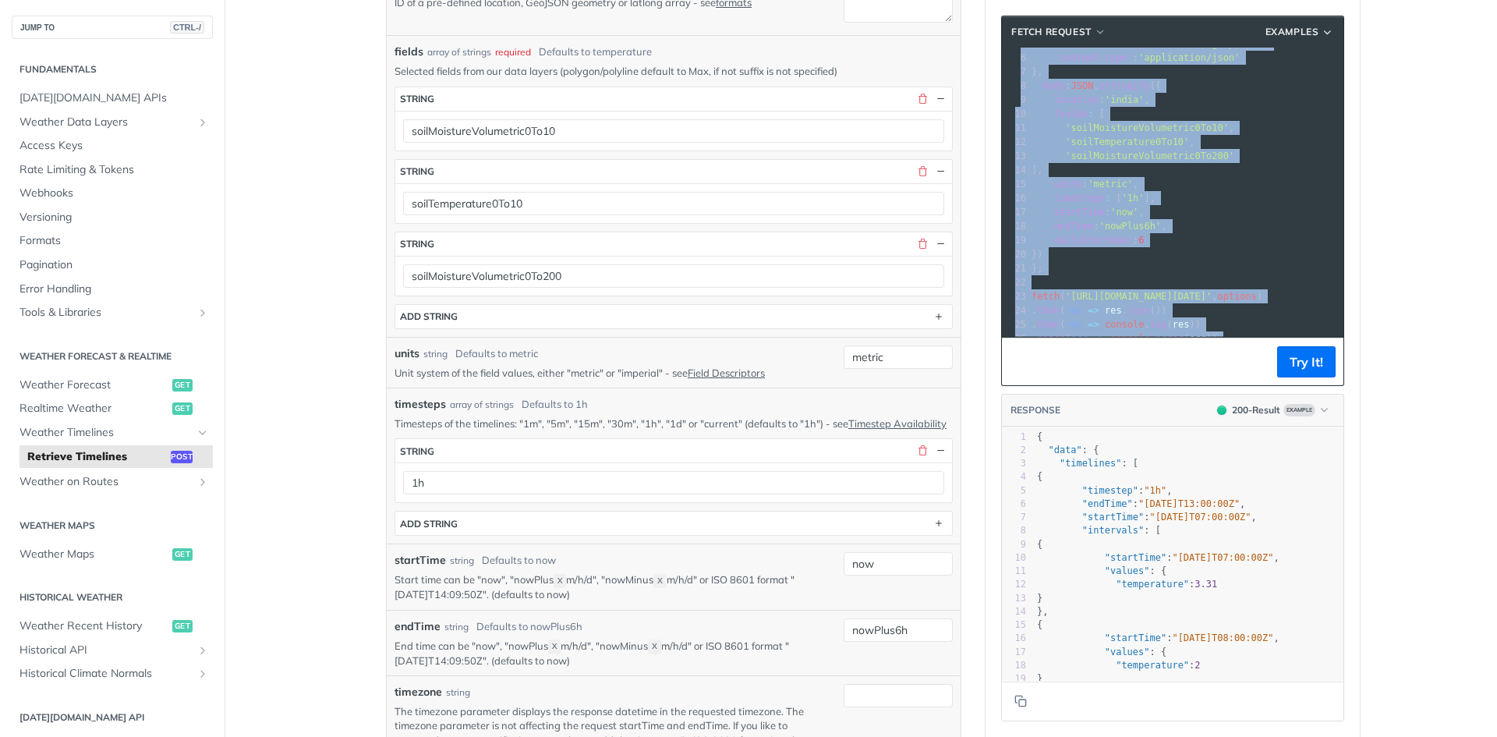
drag, startPoint x: 1026, startPoint y: 57, endPoint x: 1253, endPoint y: 366, distance: 383.8
click at [1253, 366] on div "fetch Request Examples xxxxxxxxxx 21 1 const options = { 2 method : 'POST' , 3 …" at bounding box center [1172, 201] width 343 height 370
copy div "const options = { 2 method : 'POST' , 3 headers : { 4 accept : 'application/jso…"
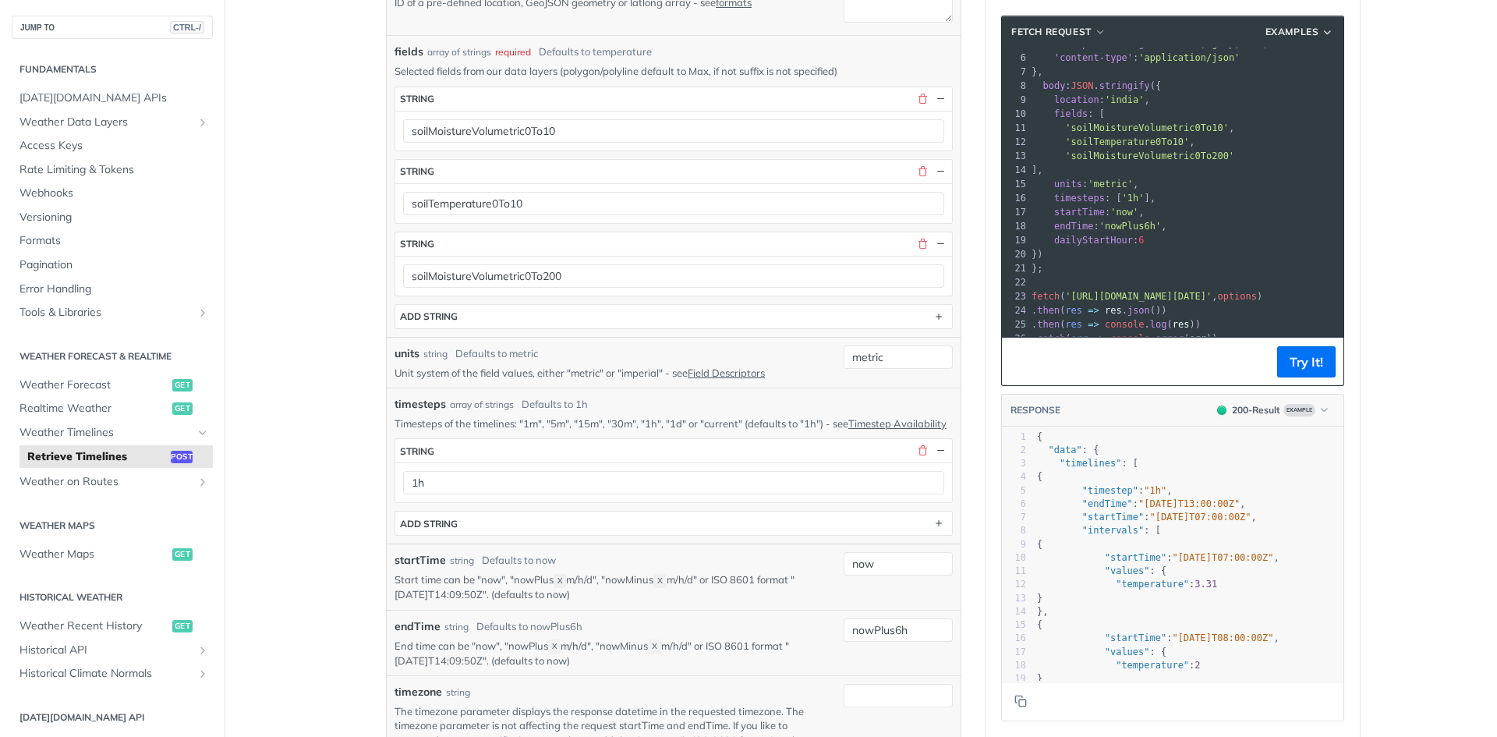
click at [1293, 191] on pre "timesteps : [ '1h' ]," at bounding box center [1185, 198] width 315 height 14
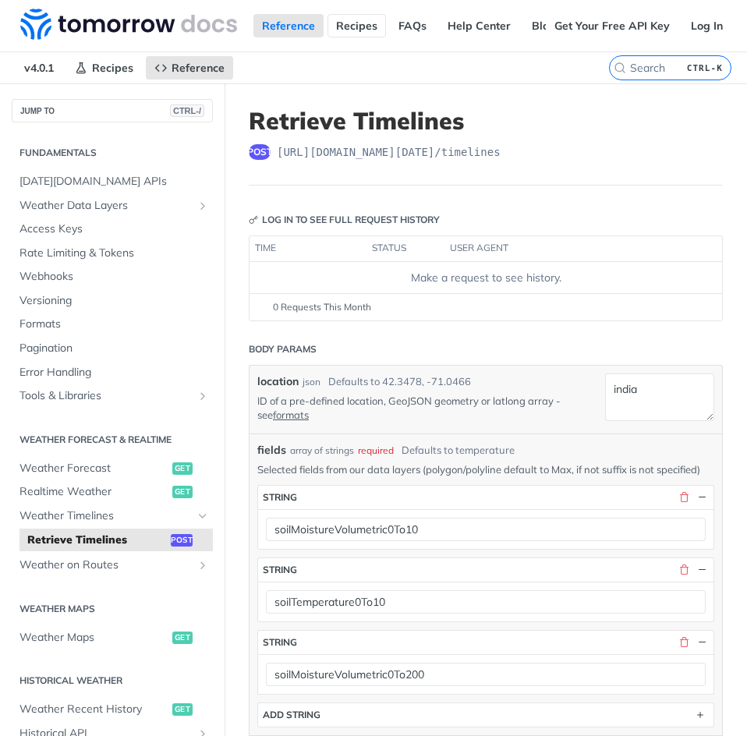
scroll to position [0, 0]
